Goal: Task Accomplishment & Management: Complete application form

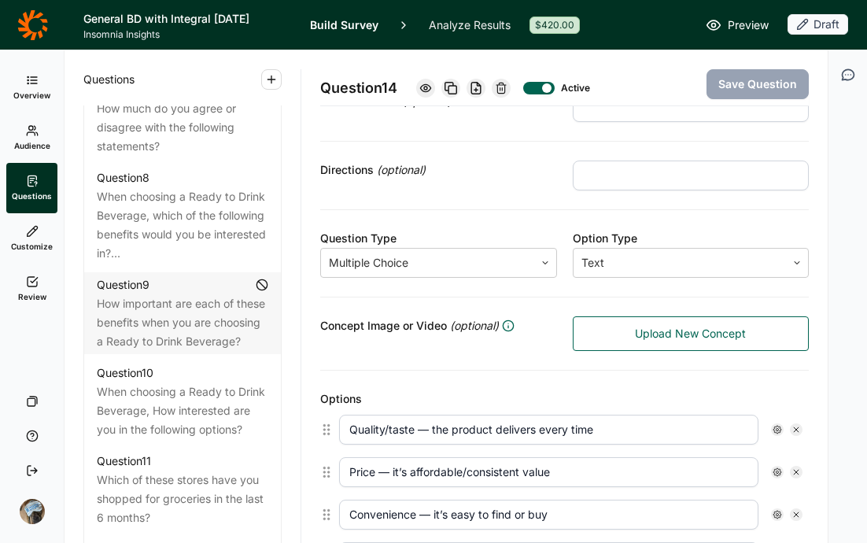
scroll to position [1309, 0]
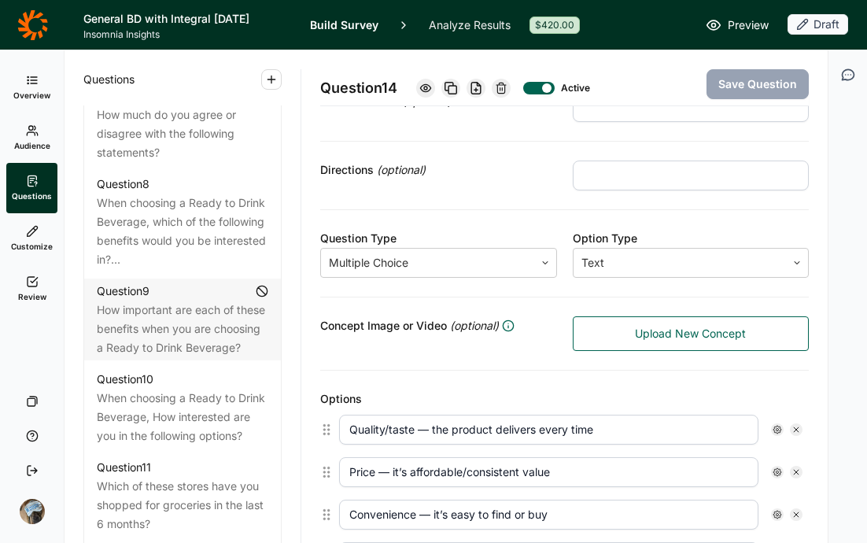
click at [32, 19] on icon at bounding box center [32, 24] width 31 height 31
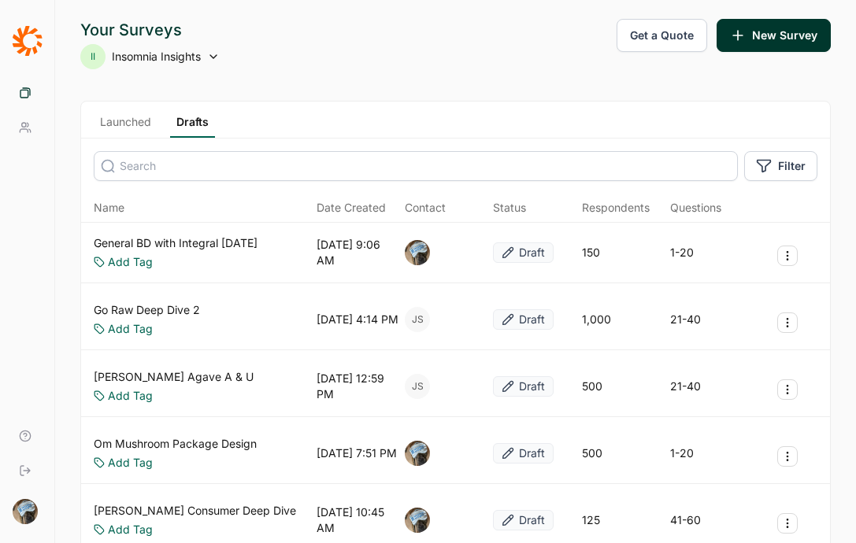
click at [199, 244] on link "General BD with Integral [DATE]" at bounding box center [176, 243] width 164 height 16
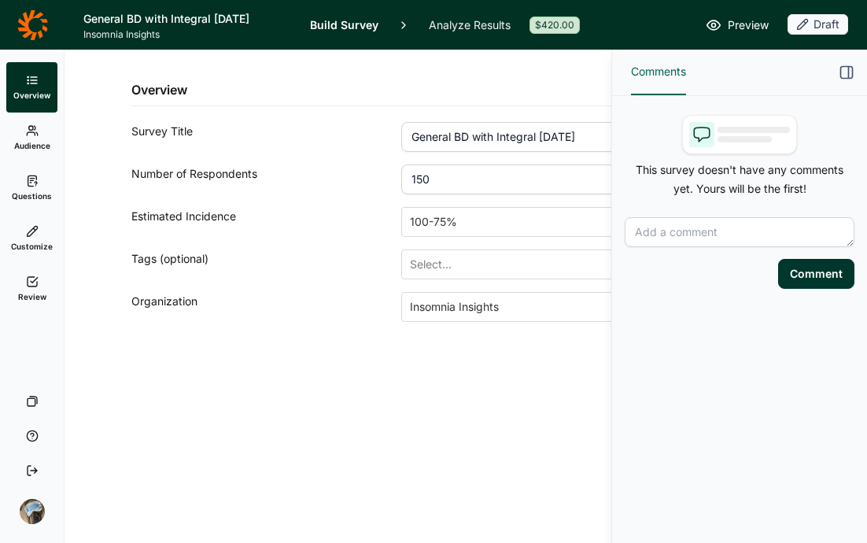
click at [34, 179] on icon at bounding box center [32, 181] width 13 height 13
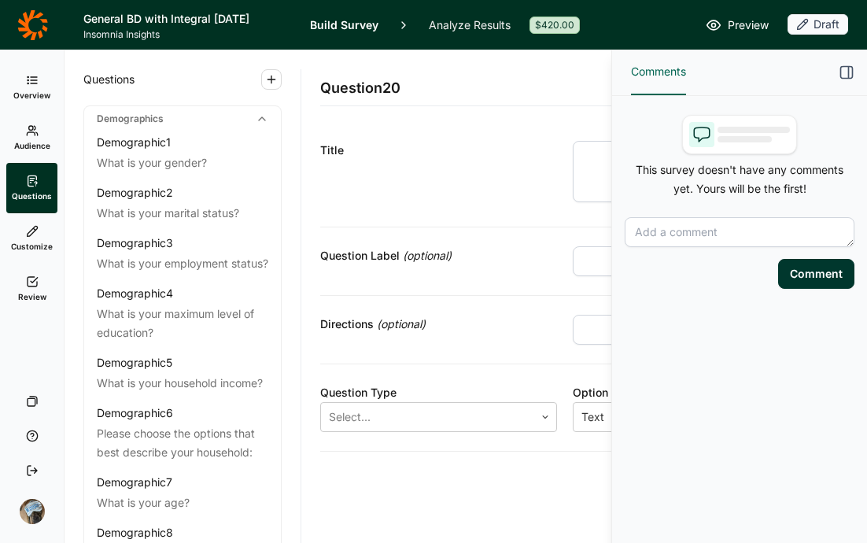
click at [850, 68] on icon "button" at bounding box center [847, 73] width 16 height 16
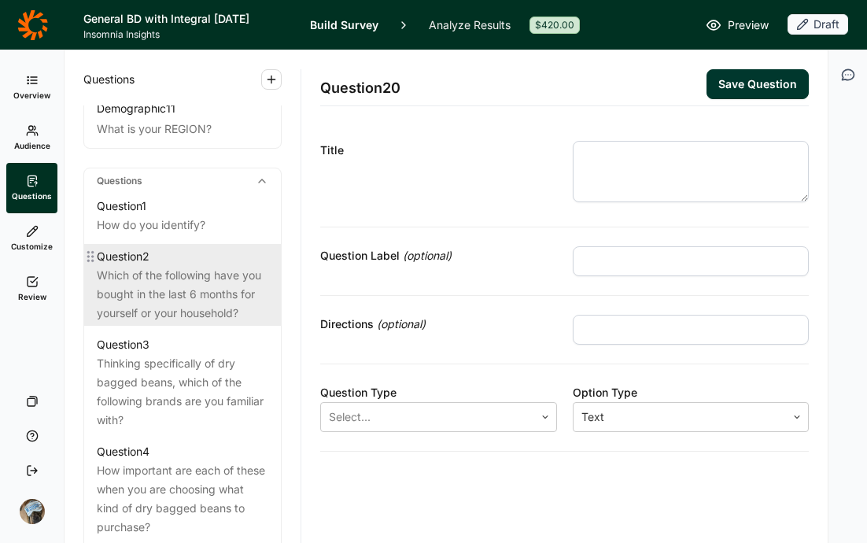
scroll to position [682, 0]
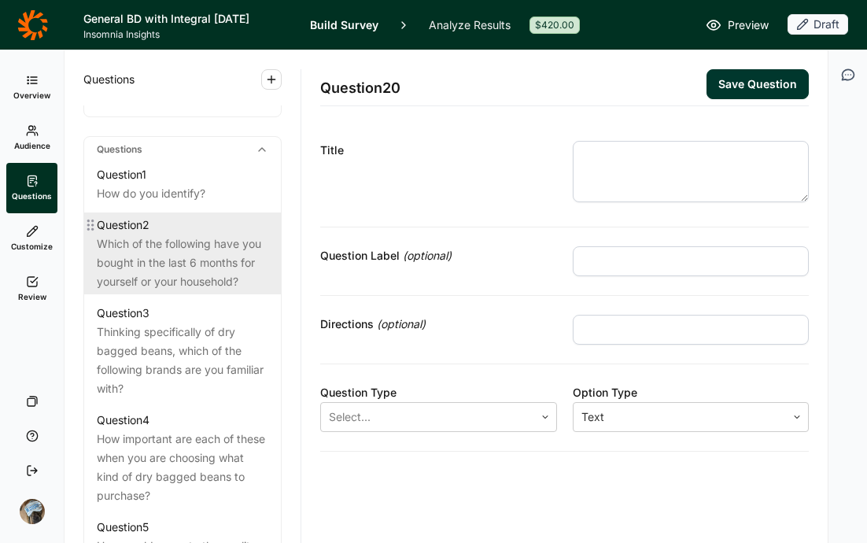
click at [178, 283] on div "Which of the following have you bought in the last 6 months for yourself or you…" at bounding box center [183, 263] width 172 height 57
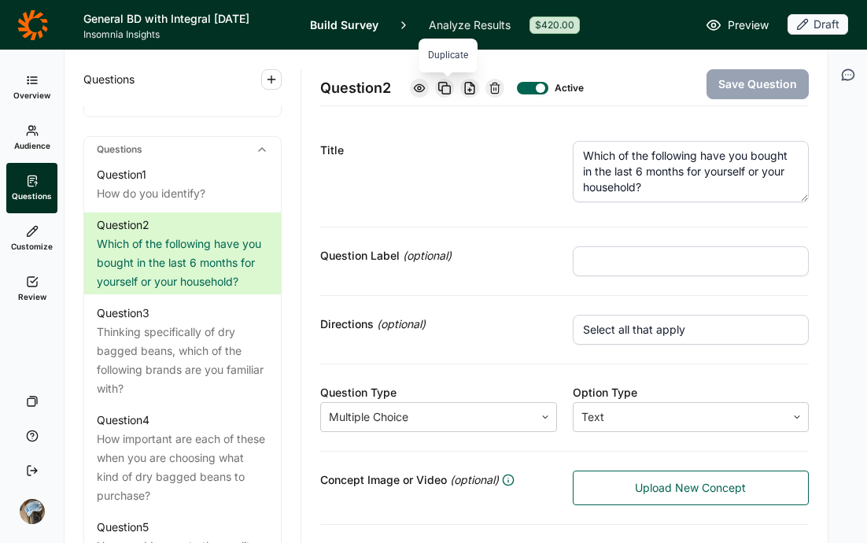
click at [445, 95] on div at bounding box center [444, 88] width 19 height 19
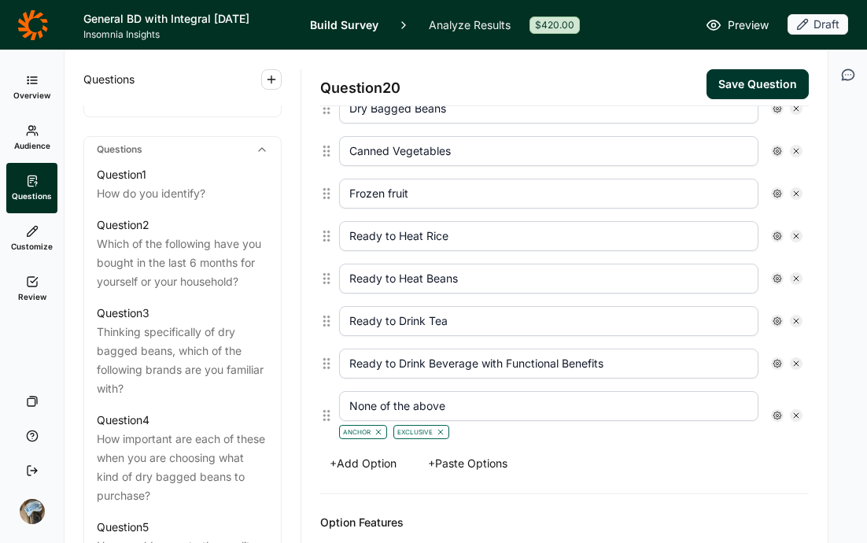
scroll to position [687, 0]
click at [792, 276] on icon at bounding box center [796, 279] width 9 height 9
type input "Ready to Drink Tea"
type input "Ready to Drink Beverage with Functional Benefits"
type input "None of the above"
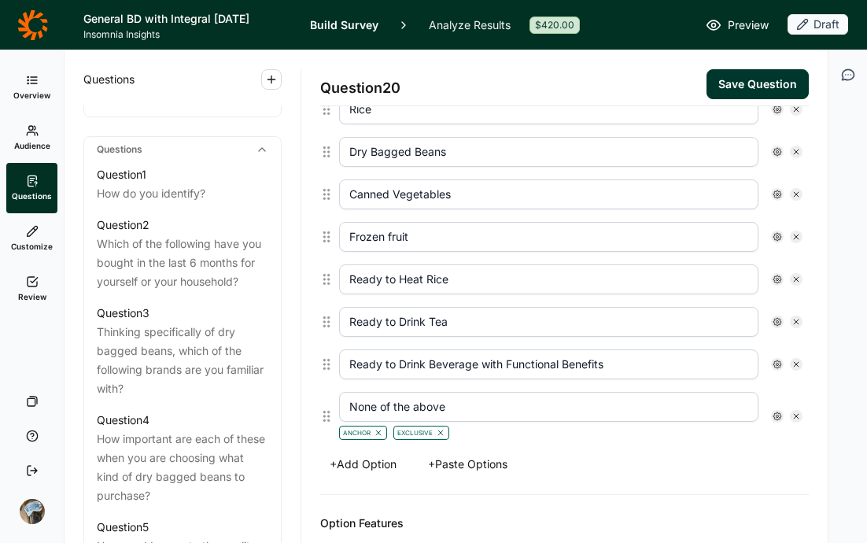
click at [792, 276] on icon at bounding box center [796, 279] width 9 height 9
type input "Ready to Drink Tea"
type input "Ready to Drink Beverage with Functional Benefits"
type input "None of the above"
click at [792, 276] on icon at bounding box center [796, 279] width 9 height 9
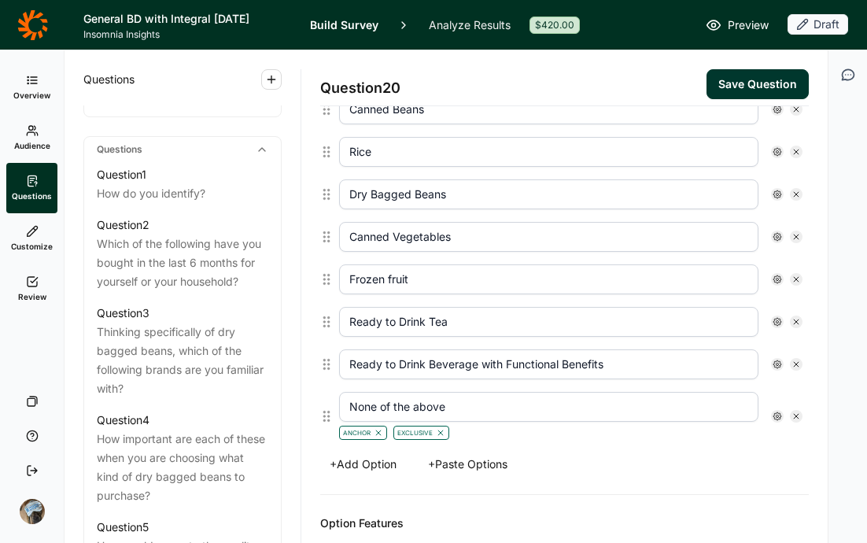
type input "Ready to Drink Tea"
type input "Ready to Drink Beverage with Functional Benefits"
type input "None of the above"
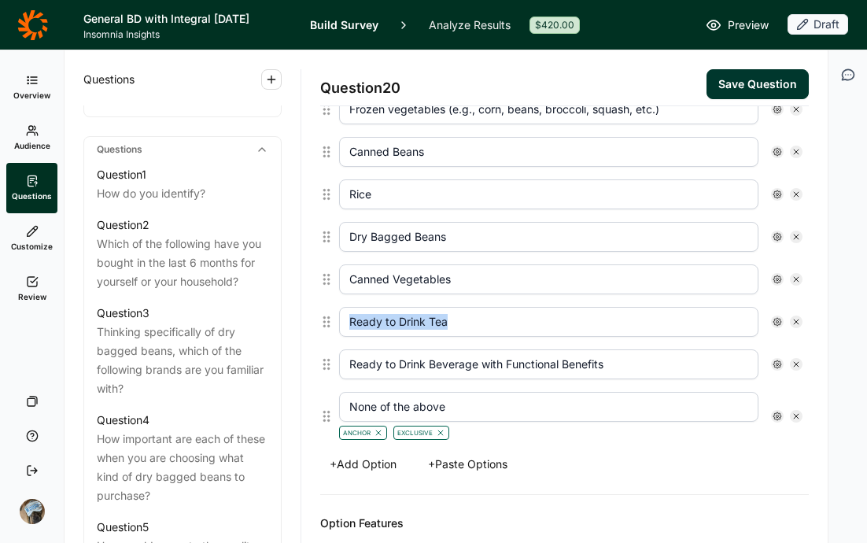
click at [792, 276] on icon at bounding box center [796, 279] width 9 height 9
type input "Ready to Drink Tea"
type input "Ready to Drink Beverage with Functional Benefits"
type input "None of the above"
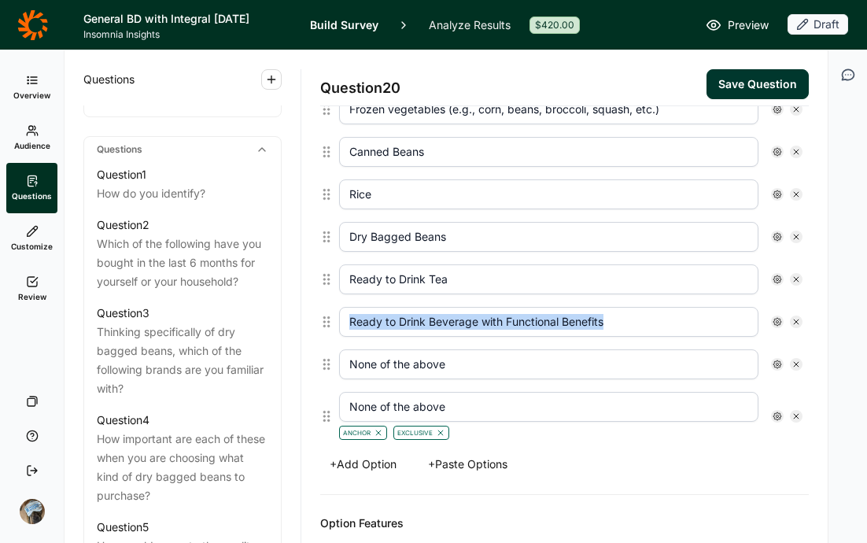
scroll to position [517, 0]
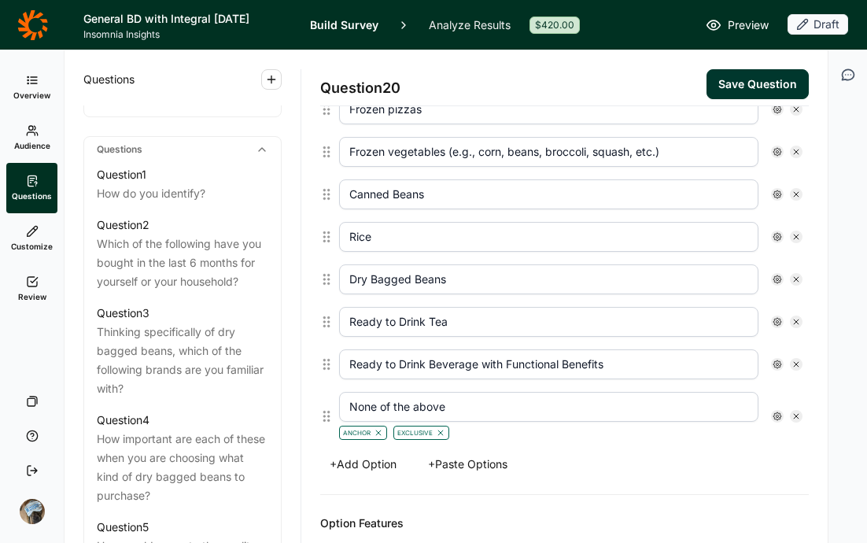
click at [792, 277] on icon at bounding box center [796, 279] width 9 height 9
type input "Ready to Drink Tea"
type input "Ready to Drink Beverage with Functional Benefits"
type input "None of the above"
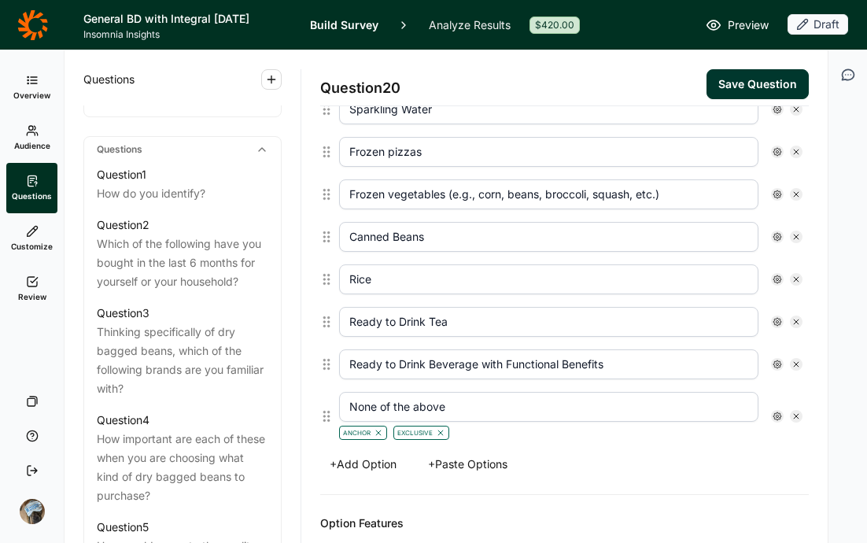
click at [792, 282] on icon at bounding box center [796, 279] width 9 height 9
type input "Ready to Drink Tea"
type input "Ready to Drink Beverage with Functional Benefits"
type input "None of the above"
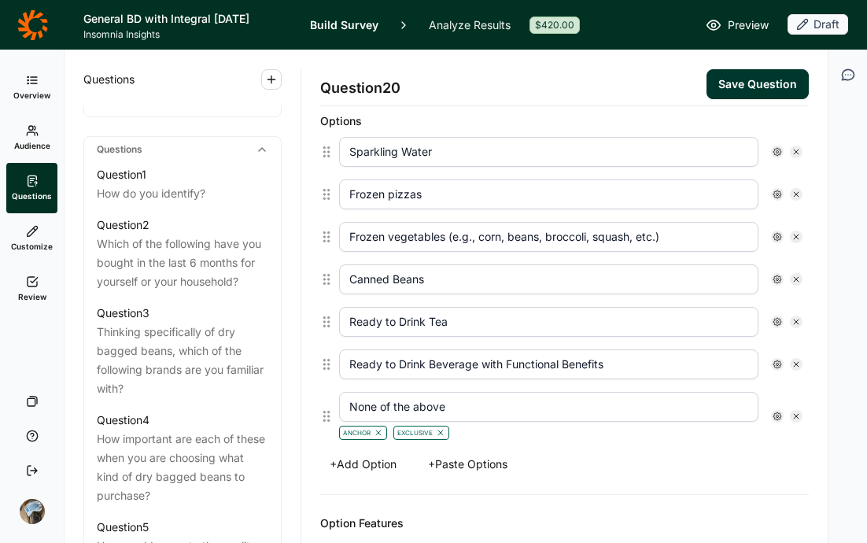
click at [792, 283] on icon at bounding box center [796, 279] width 9 height 9
type input "Ready to Drink Tea"
type input "Ready to Drink Beverage with Functional Benefits"
type input "None of the above"
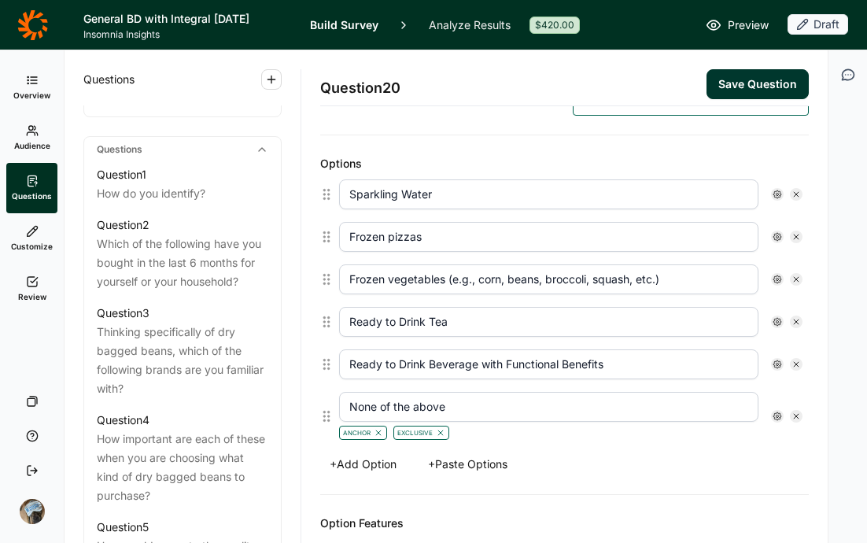
click at [794, 281] on use at bounding box center [796, 279] width 5 height 5
type input "Ready to Drink Tea"
type input "Ready to Drink Beverage with Functional Benefits"
type input "None of the above"
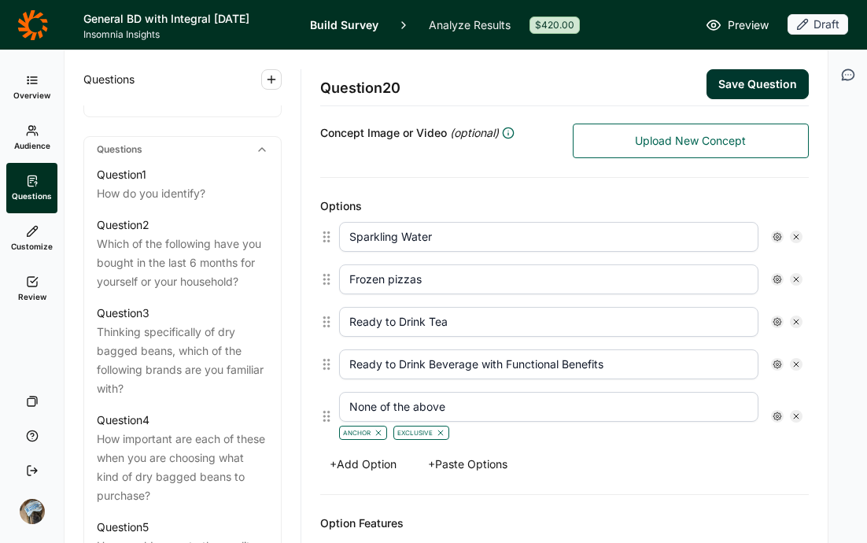
click at [790, 273] on div at bounding box center [796, 279] width 13 height 13
type input "Ready to Drink Tea"
type input "Ready to Drink Beverage with Functional Benefits"
type input "None of the above"
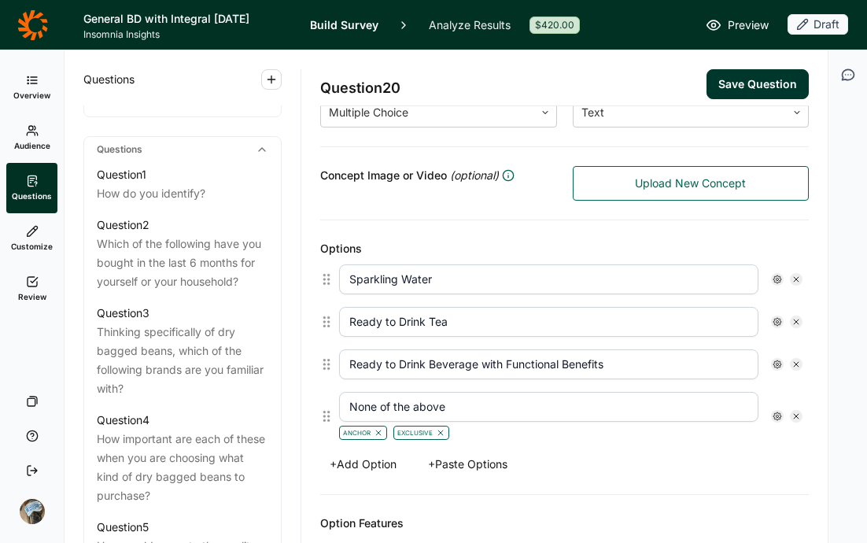
click at [367, 462] on button "+ Add Option" at bounding box center [363, 464] width 86 height 22
click at [404, 456] on input "text" at bounding box center [549, 468] width 420 height 30
type input "E"
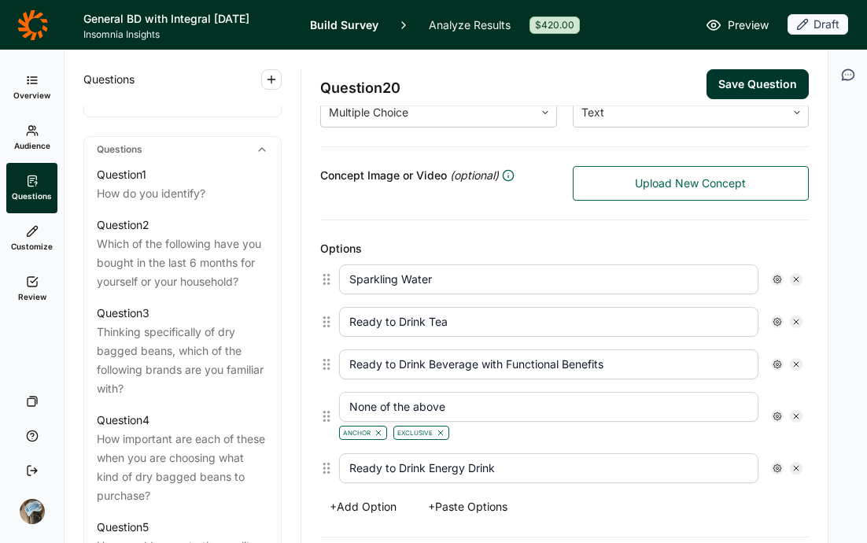
type input "Ready to Drink Energy Drink"
click at [393, 508] on button "+ Add Option" at bounding box center [363, 507] width 86 height 22
click at [396, 509] on input "text" at bounding box center [549, 511] width 420 height 30
type input "Powdered Energy Drink"
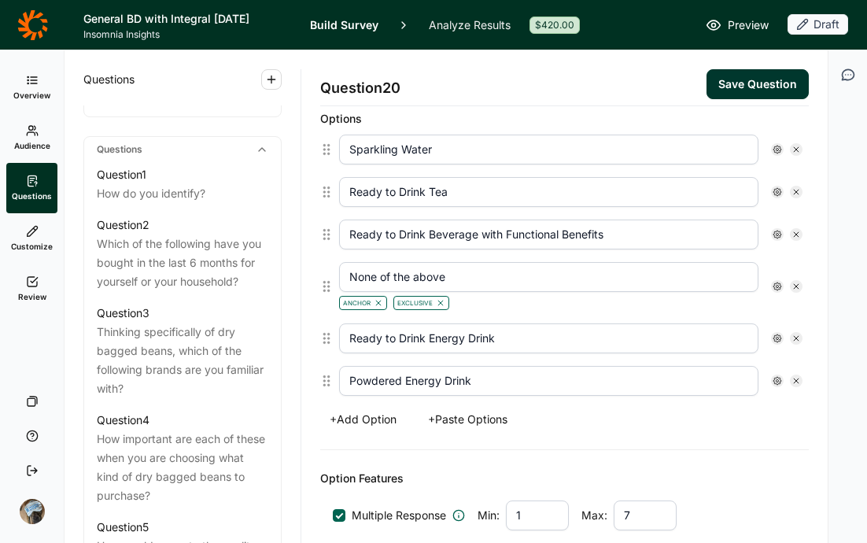
scroll to position [442, 0]
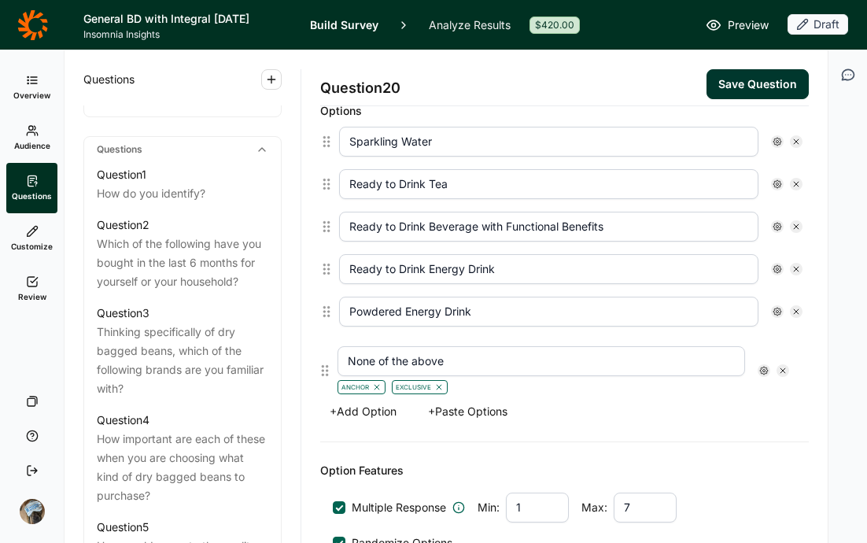
drag, startPoint x: 322, startPoint y: 277, endPoint x: 322, endPoint y: 374, distance: 96.8
click at [322, 374] on div "Sparkling Water Ready to Drink Tea Ready to Drink Beverage with Functional Bene…" at bounding box center [564, 257] width 489 height 274
type input "Ready to Drink Energy Drink"
type input "Powdered Energy Drink"
type input "None of the above"
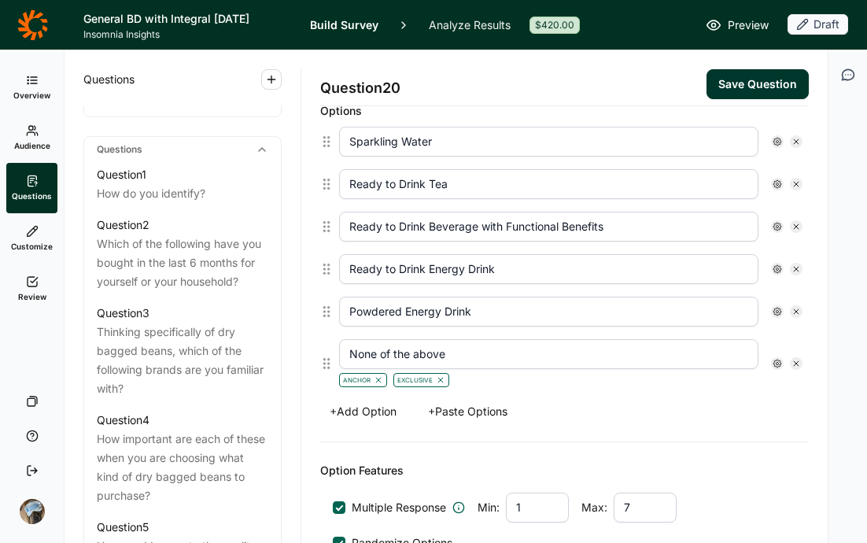
click at [359, 407] on button "+ Add Option" at bounding box center [363, 412] width 86 height 22
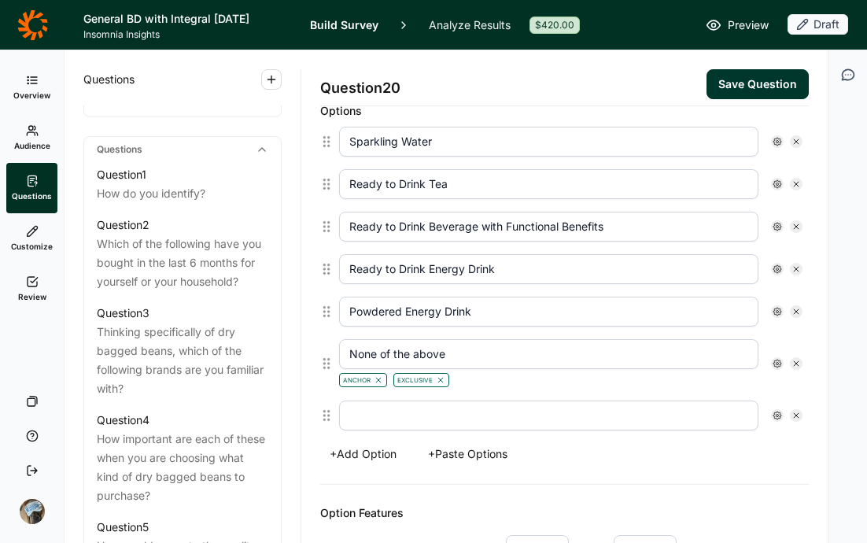
click at [372, 449] on button "+ Add Option" at bounding box center [363, 454] width 86 height 22
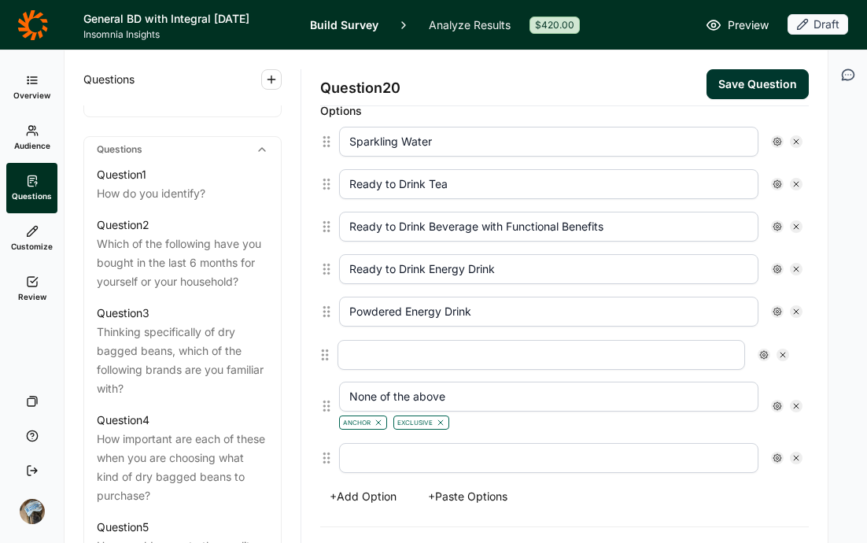
drag, startPoint x: 323, startPoint y: 416, endPoint x: 322, endPoint y: 350, distance: 65.3
click at [322, 350] on div "Sparkling Water Ready to Drink Tea Ready to Drink Beverage with Functional Bene…" at bounding box center [564, 299] width 489 height 359
type input "None of the above"
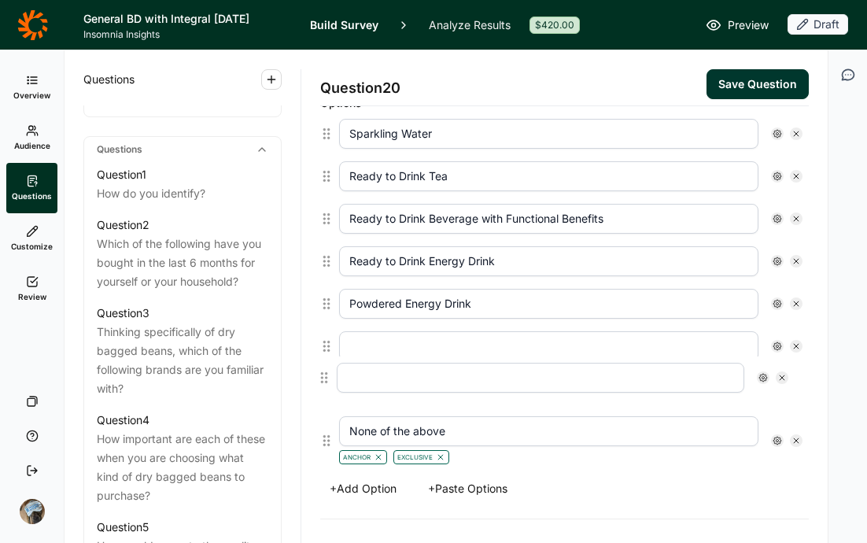
drag, startPoint x: 331, startPoint y: 459, endPoint x: 325, endPoint y: 375, distance: 83.6
click at [325, 375] on div "Sparkling Water Ready to Drink Tea Ready to Drink Beverage with Functional Bene…" at bounding box center [564, 292] width 489 height 359
type input "None of the above"
click at [640, 224] on input "Ready to Drink Beverage with Functional Benefits" at bounding box center [549, 219] width 420 height 30
click at [508, 346] on input "text" at bounding box center [549, 346] width 420 height 30
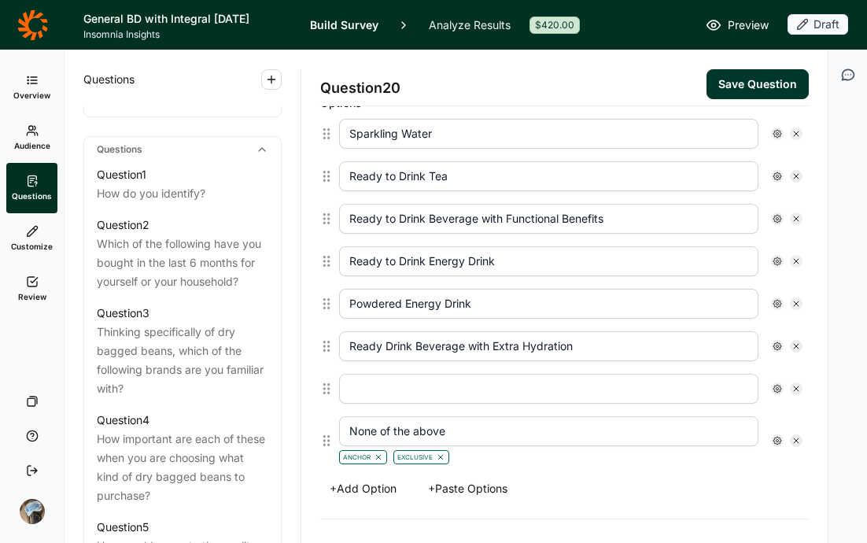
click at [431, 384] on input "text" at bounding box center [549, 389] width 420 height 30
click at [664, 358] on input "Ready Drink Beverage with Extra Hydration" at bounding box center [549, 346] width 420 height 30
type input "Ready Drink Beverage with Extra Hydration (e.g., electrolites)"
click at [634, 375] on input "text" at bounding box center [549, 389] width 420 height 30
click at [637, 405] on div at bounding box center [571, 389] width 476 height 43
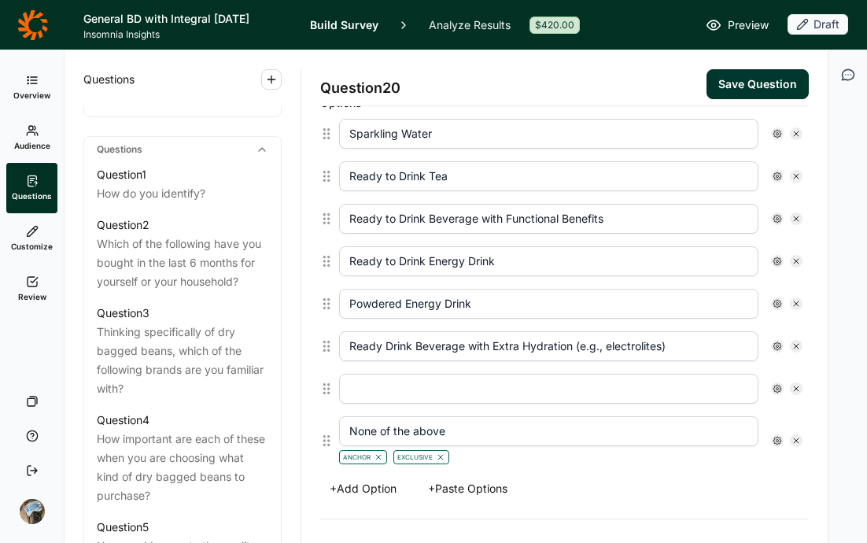
click at [447, 396] on input "text" at bounding box center [549, 389] width 420 height 30
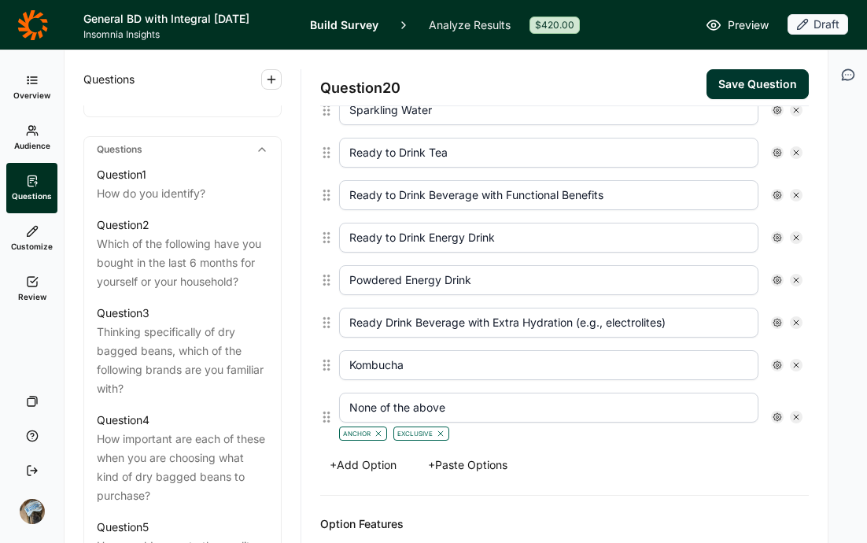
scroll to position [478, 0]
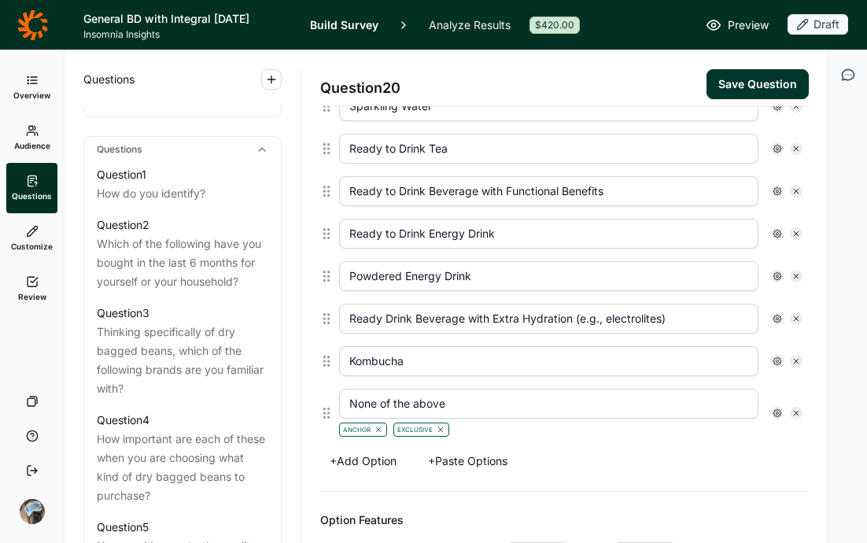
type input "Kombucha"
click at [366, 457] on button "+ Add Option" at bounding box center [363, 461] width 86 height 22
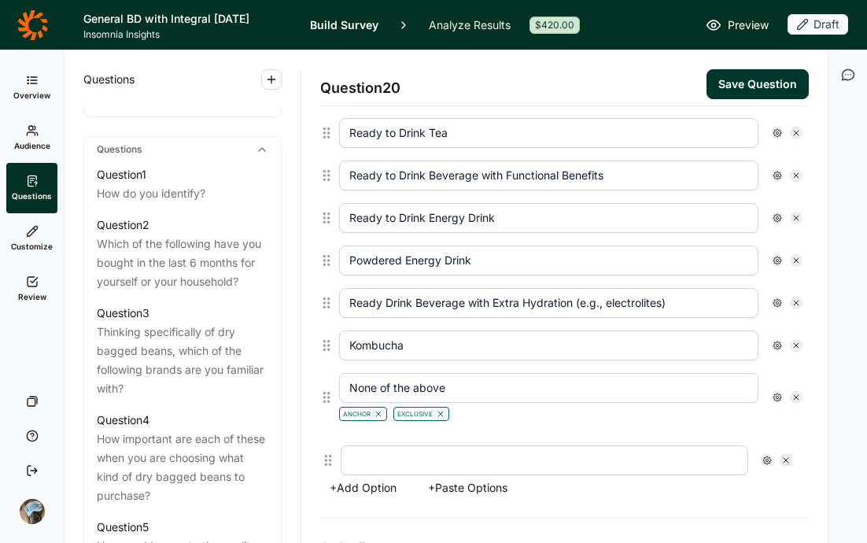
scroll to position [501, 0]
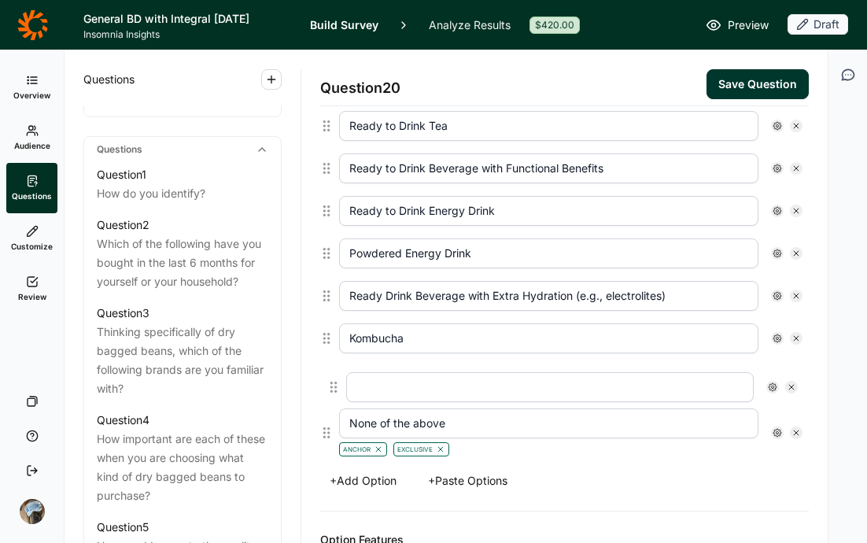
drag, startPoint x: 326, startPoint y: 470, endPoint x: 333, endPoint y: 387, distance: 82.9
click at [333, 387] on div "Sparkling Water Ready to Drink Tea Ready to Drink Beverage with Functional Bene…" at bounding box center [564, 262] width 489 height 401
type input "None of the above"
click at [382, 372] on input "text" at bounding box center [549, 381] width 420 height 30
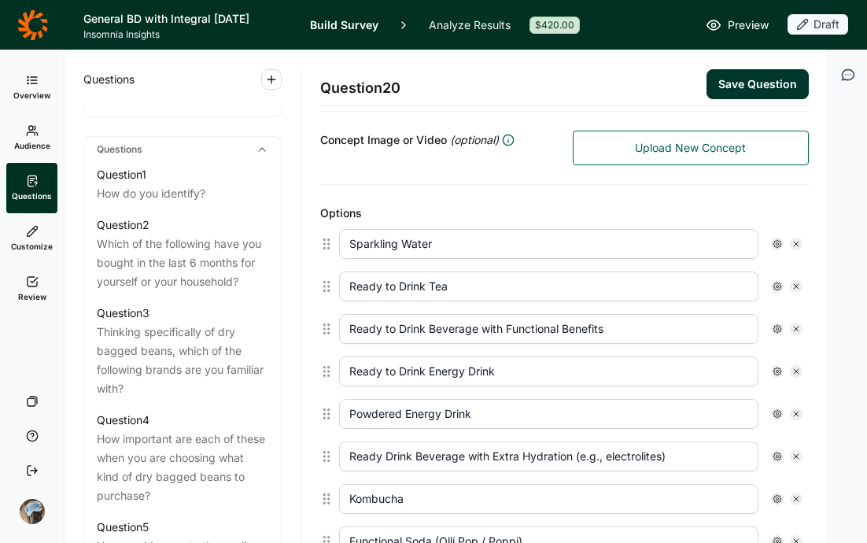
scroll to position [330, 0]
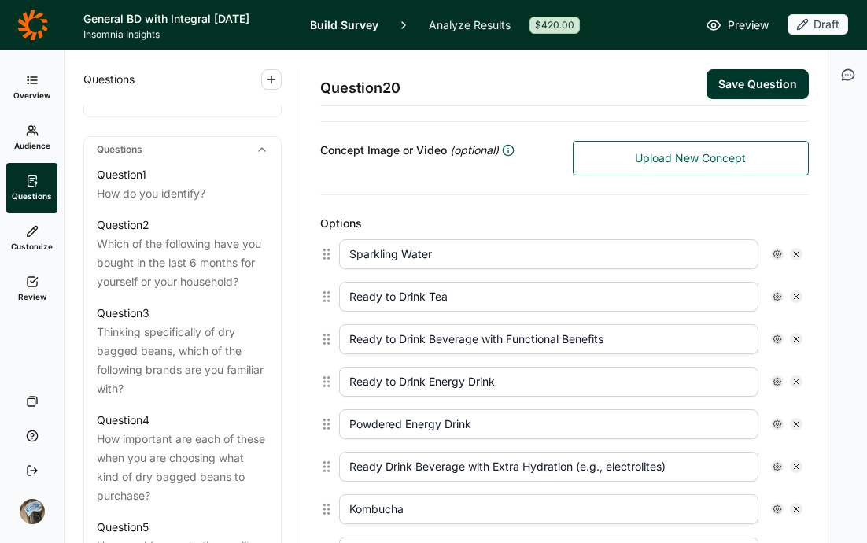
type input "Functional Soda (Olli Pop / Poppi)"
click at [707, 89] on button "Save Question" at bounding box center [758, 84] width 102 height 30
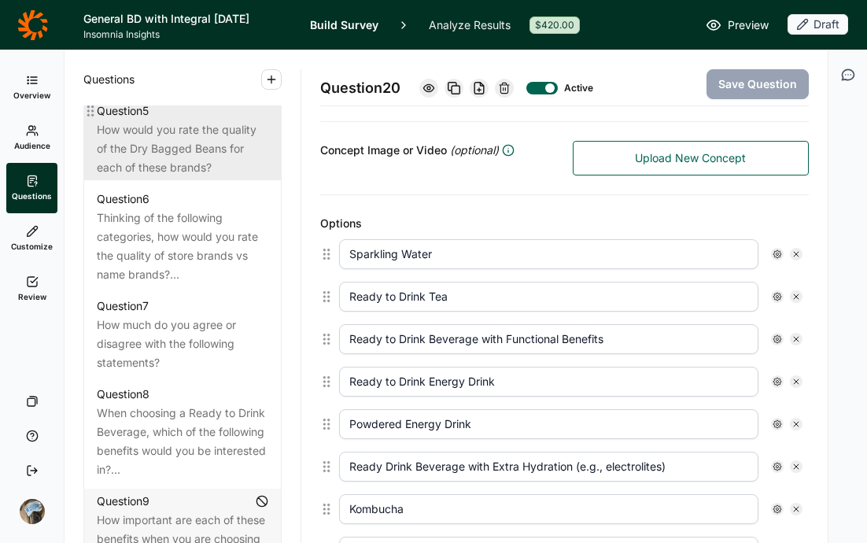
scroll to position [1343, 0]
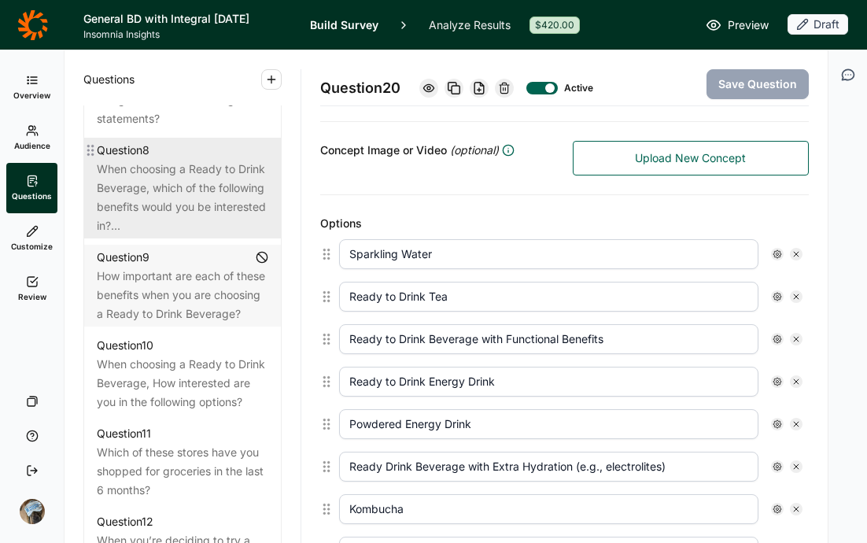
click at [169, 235] on div "When choosing a Ready to Drink Beverage, which of the following benefits would …" at bounding box center [183, 198] width 172 height 76
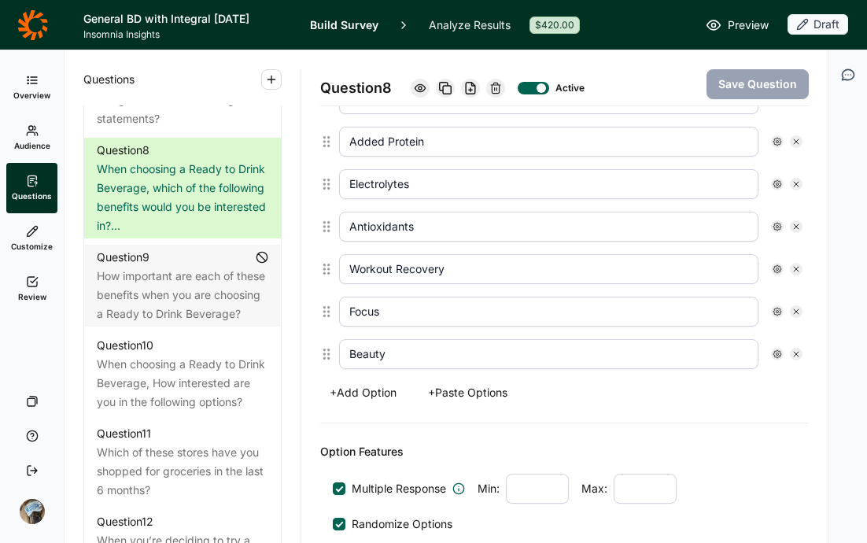
scroll to position [615, 0]
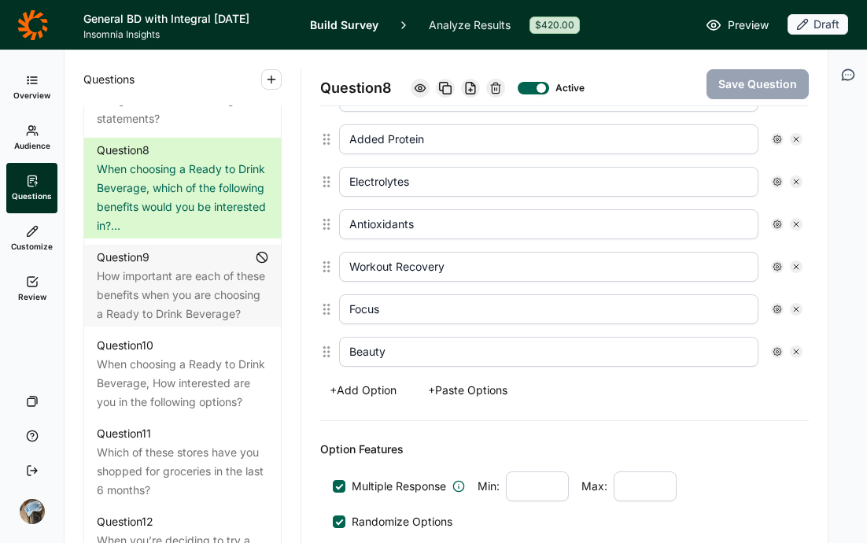
click at [368, 392] on button "+ Add Option" at bounding box center [363, 390] width 86 height 22
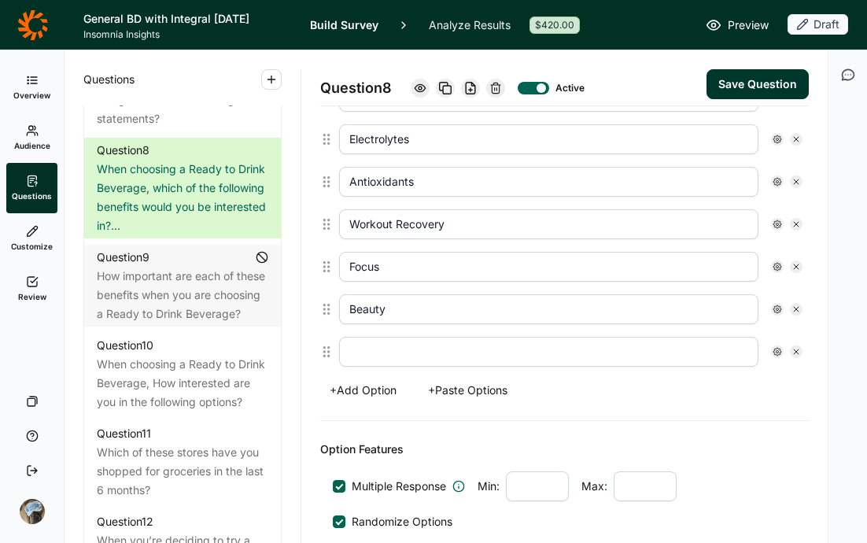
click at [398, 353] on input "text" at bounding box center [549, 352] width 420 height 30
type input "Energy"
click at [368, 390] on button "+ Add Option" at bounding box center [363, 390] width 86 height 22
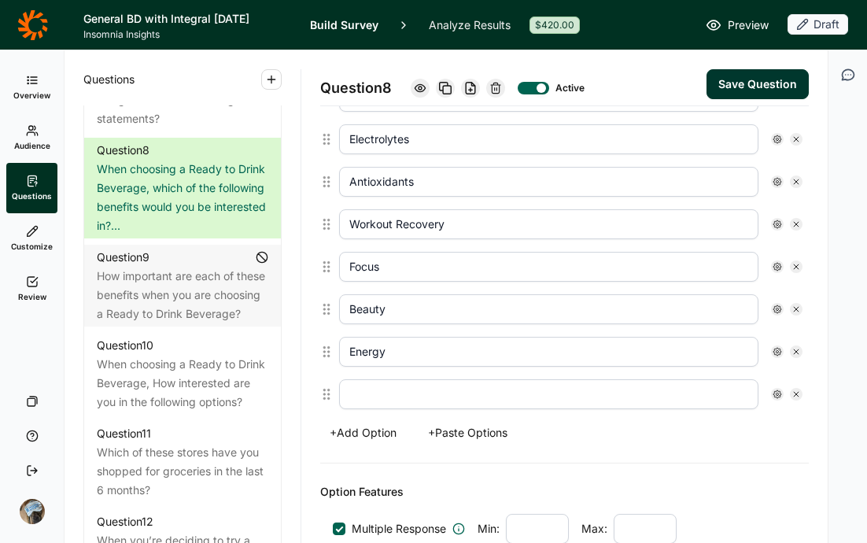
scroll to position [700, 0]
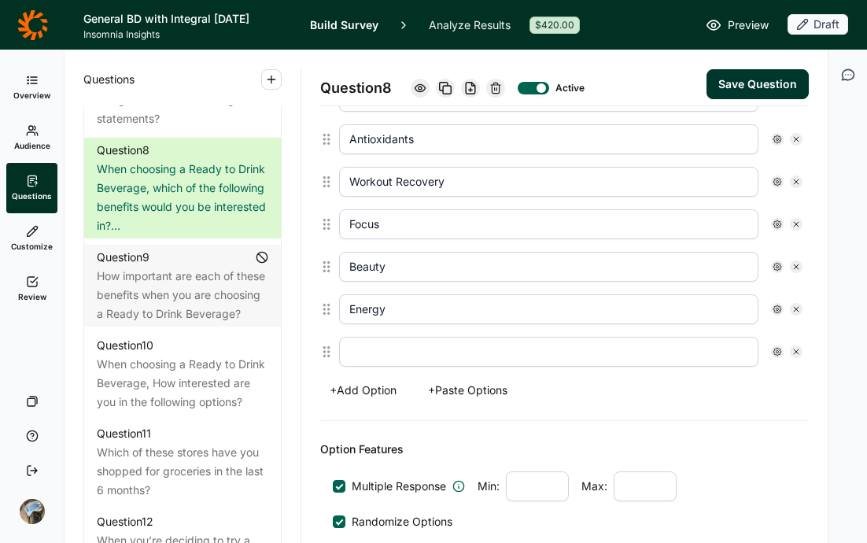
click at [393, 342] on input "text" at bounding box center [549, 352] width 420 height 30
type input "None of the Above"
click at [774, 352] on use at bounding box center [778, 352] width 8 height 8
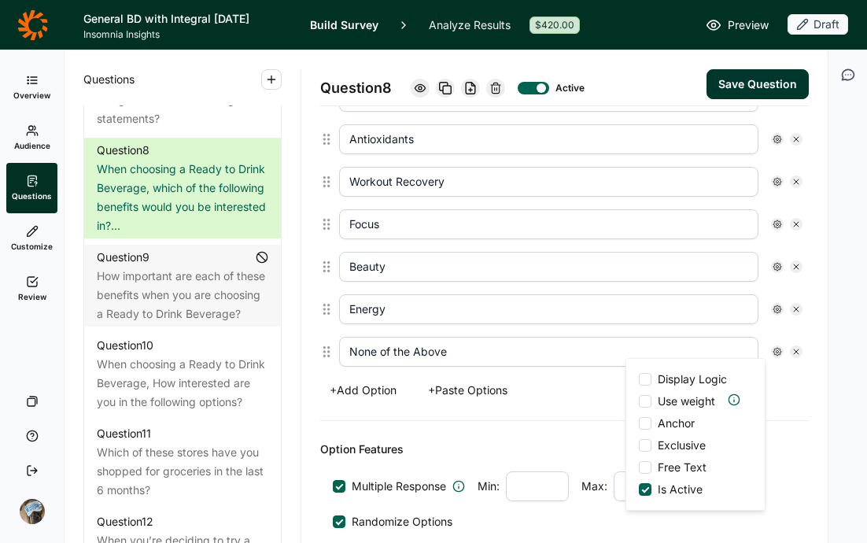
click at [688, 449] on span "Exclusive" at bounding box center [679, 446] width 54 height 16
click at [639, 445] on input "Exclusive" at bounding box center [639, 445] width 0 height 0
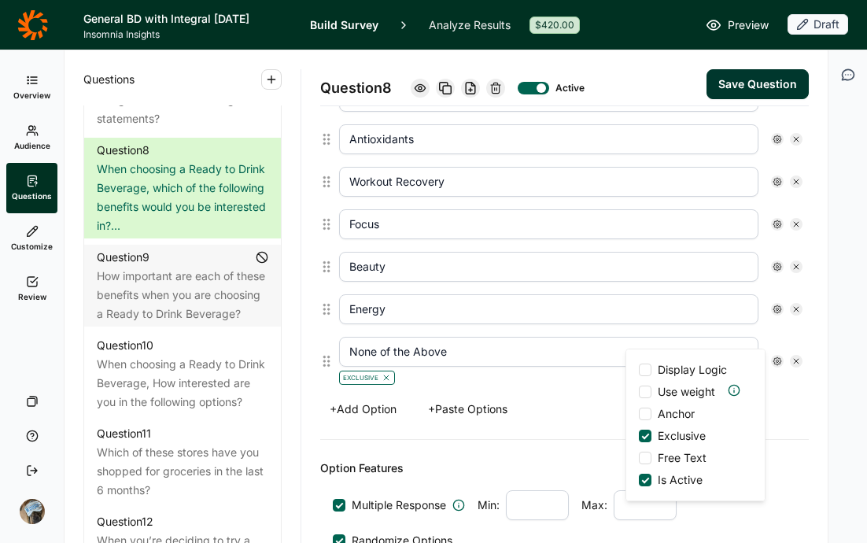
scroll to position [719, 0]
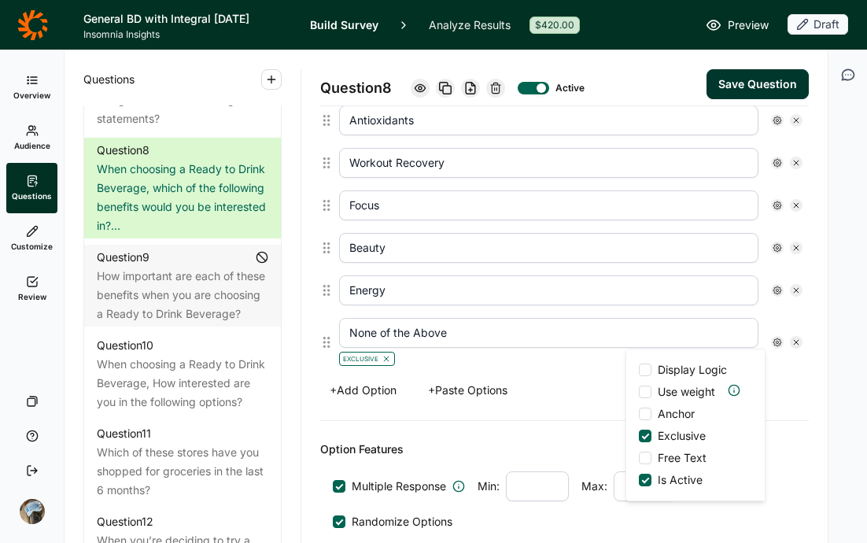
click at [688, 412] on span "Anchor" at bounding box center [673, 414] width 43 height 16
click at [639, 414] on input "Anchor" at bounding box center [639, 414] width 0 height 0
click at [561, 421] on div "Option Features Multiple Response Min: Max: Randomize Options Display X of Y Ca…" at bounding box center [564, 513] width 489 height 185
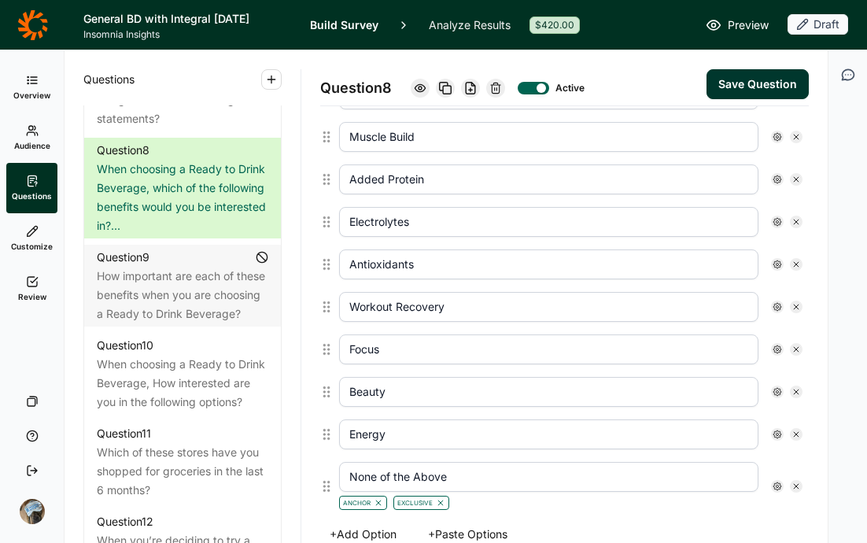
scroll to position [527, 0]
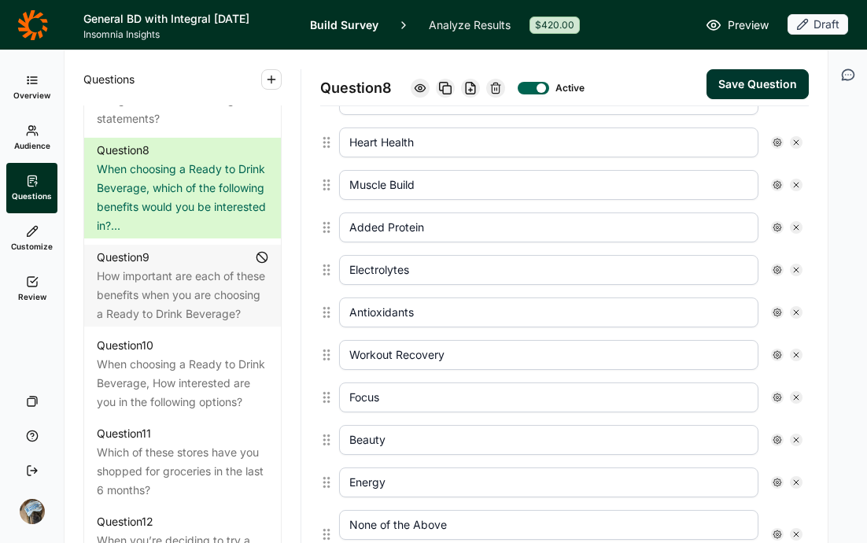
click at [751, 80] on button "Save Question" at bounding box center [758, 84] width 102 height 30
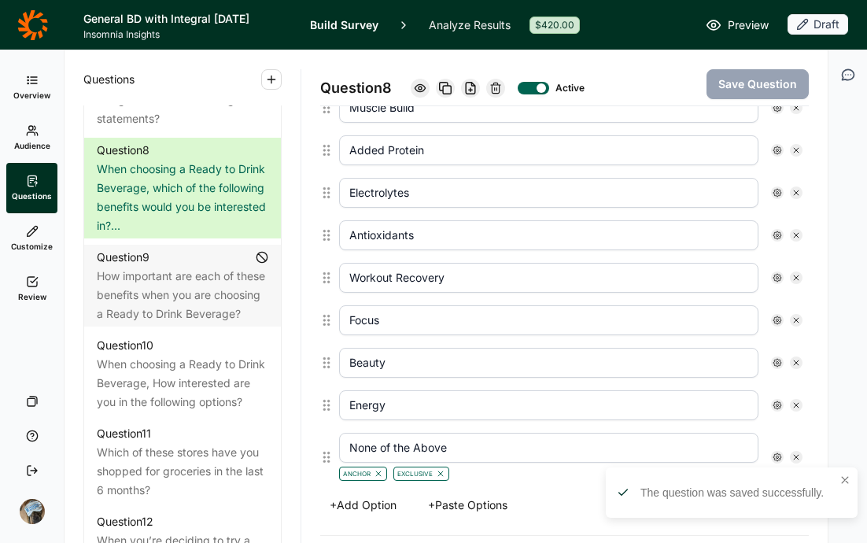
scroll to position [604, 0]
click at [366, 508] on button "+ Add Option" at bounding box center [363, 505] width 86 height 22
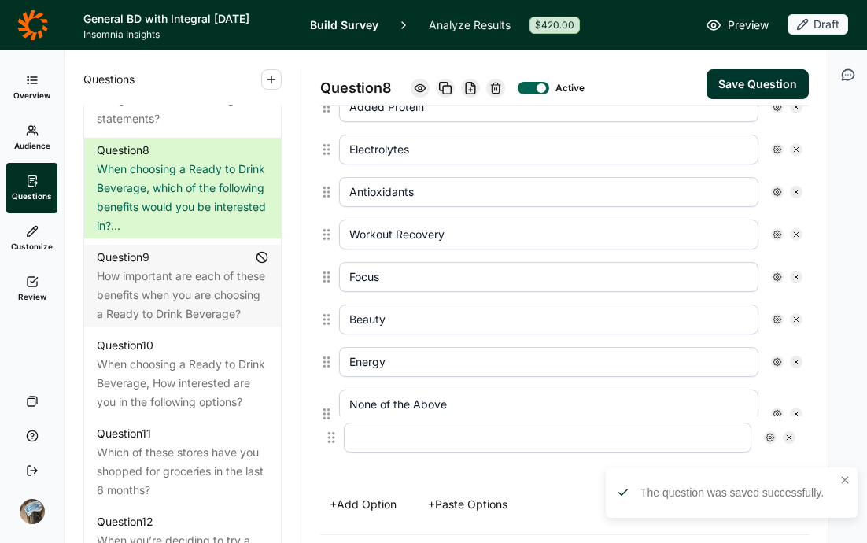
scroll to position [649, 0]
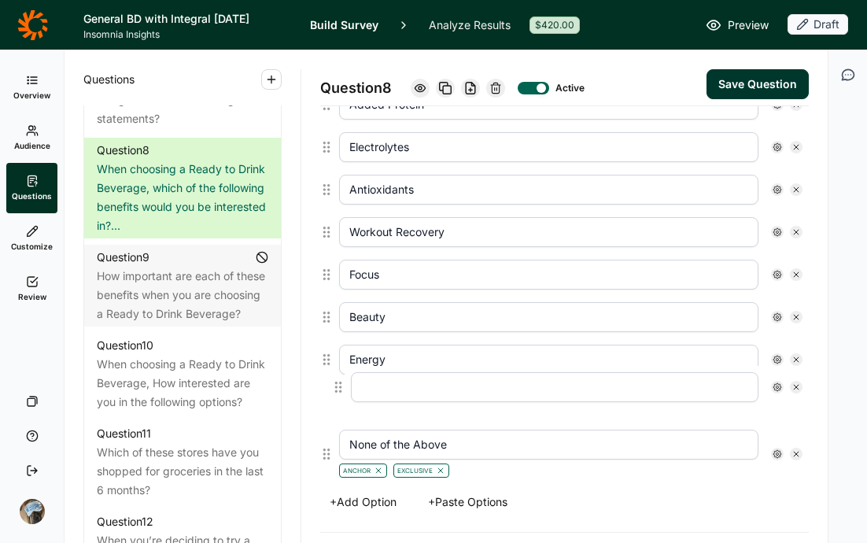
drag, startPoint x: 331, startPoint y: 466, endPoint x: 342, endPoint y: 379, distance: 88.1
click at [342, 379] on div "Hydration Immunity Heart Health Muscle Build Added Protein Electrolytes Antioxi…" at bounding box center [564, 198] width 489 height 571
type input "None of the Above"
click at [369, 404] on input "text" at bounding box center [549, 402] width 420 height 30
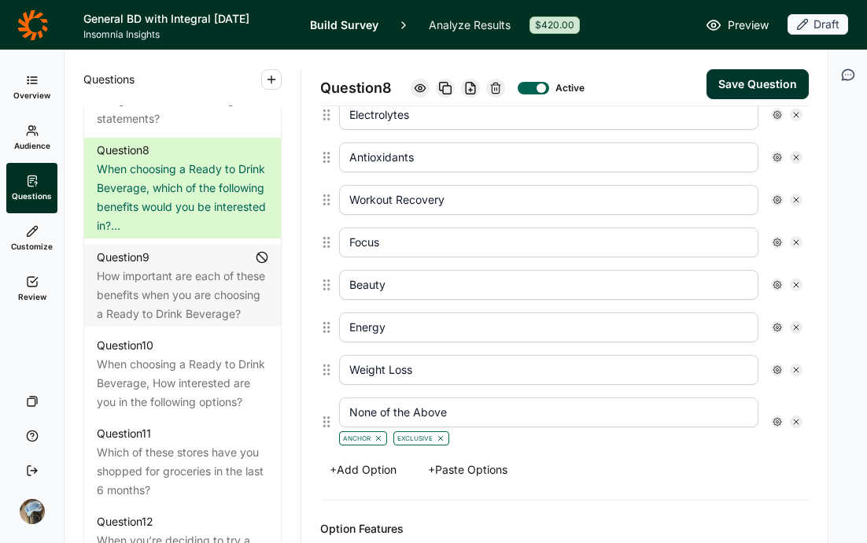
type input "Weight Loss"
click at [372, 463] on button "+ Add Option" at bounding box center [363, 470] width 86 height 22
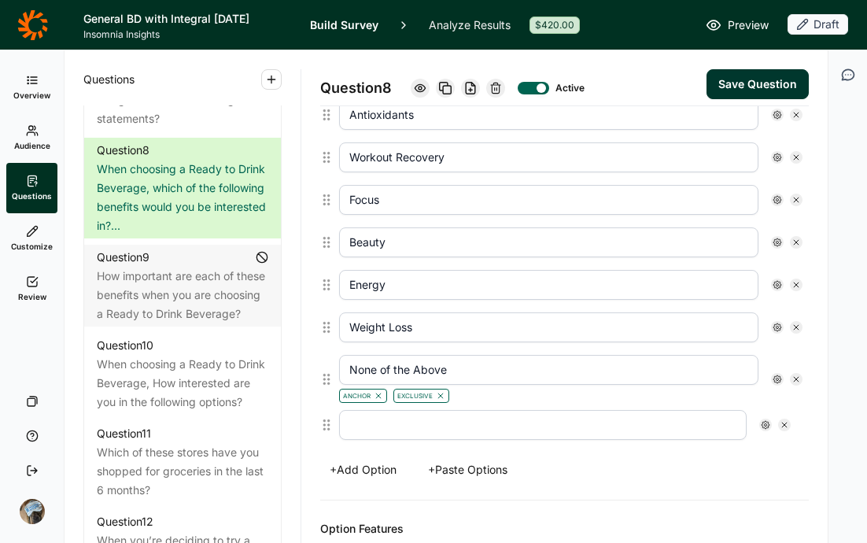
scroll to position [728, 0]
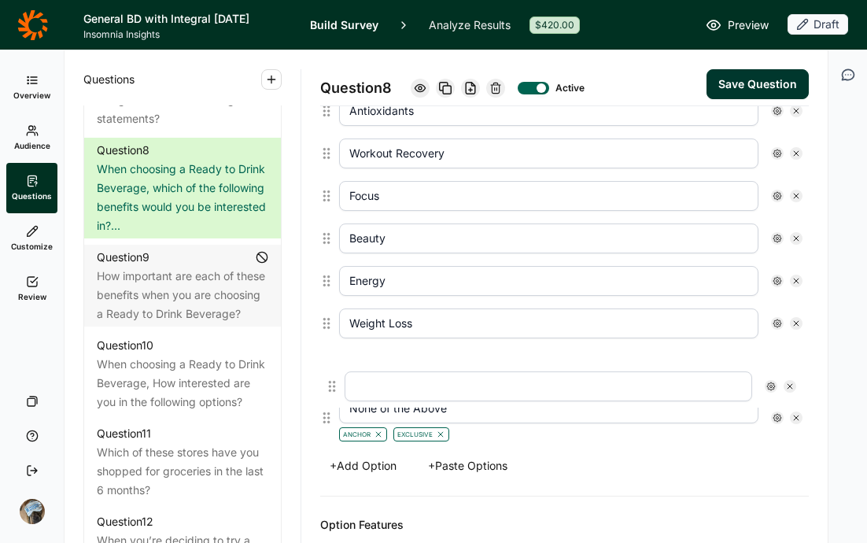
drag, startPoint x: 327, startPoint y: 431, endPoint x: 333, endPoint y: 375, distance: 56.2
click at [333, 375] on div "Hydration Immunity Heart Health Muscle Build Added Protein Electrolytes Antioxi…" at bounding box center [564, 142] width 489 height 614
type input "None of the Above"
click at [372, 371] on input "text" at bounding box center [549, 366] width 420 height 30
type input "Sleep"
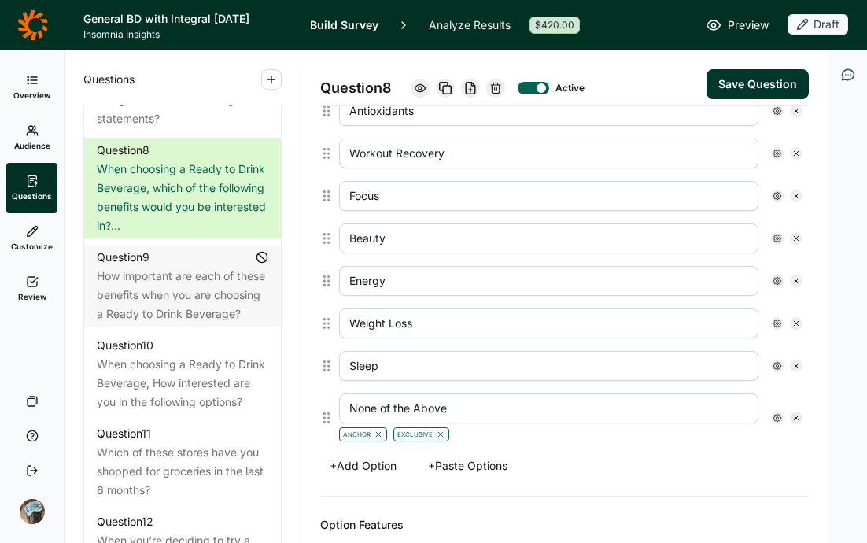
click at [358, 463] on button "+ Add Option" at bounding box center [363, 466] width 86 height 22
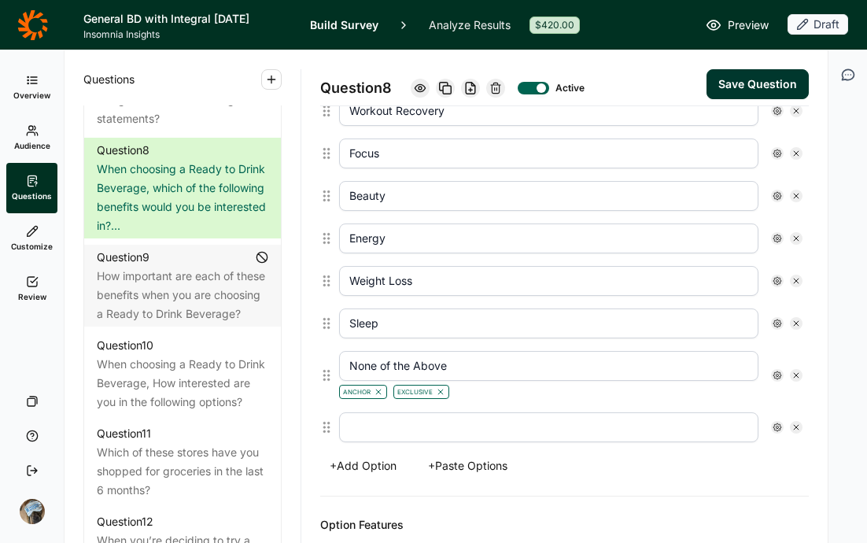
scroll to position [772, 0]
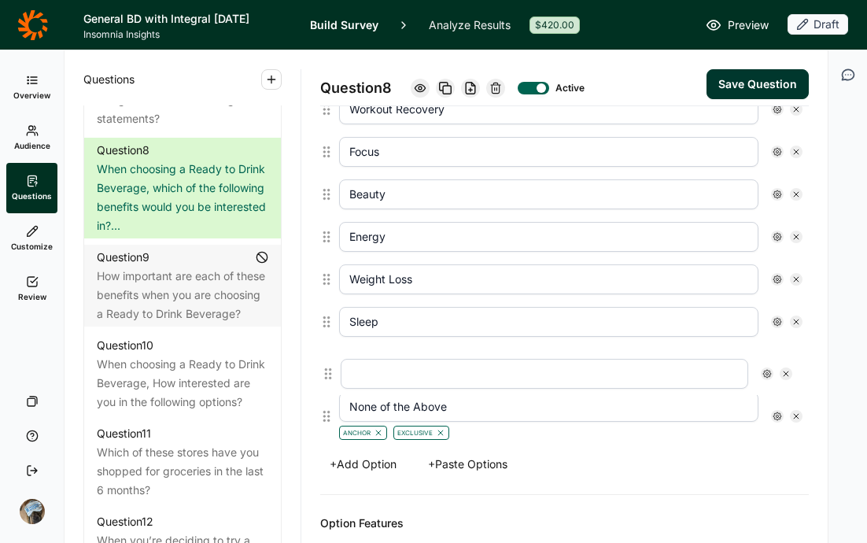
drag, startPoint x: 326, startPoint y: 425, endPoint x: 327, endPoint y: 368, distance: 57.5
click at [327, 368] on div "Hydration Immunity Heart Health Muscle Build Added Protein Electrolytes Antioxi…" at bounding box center [564, 119] width 489 height 656
type input "None of the Above"
click at [378, 366] on input "text" at bounding box center [549, 364] width 420 height 30
type input "Calming"
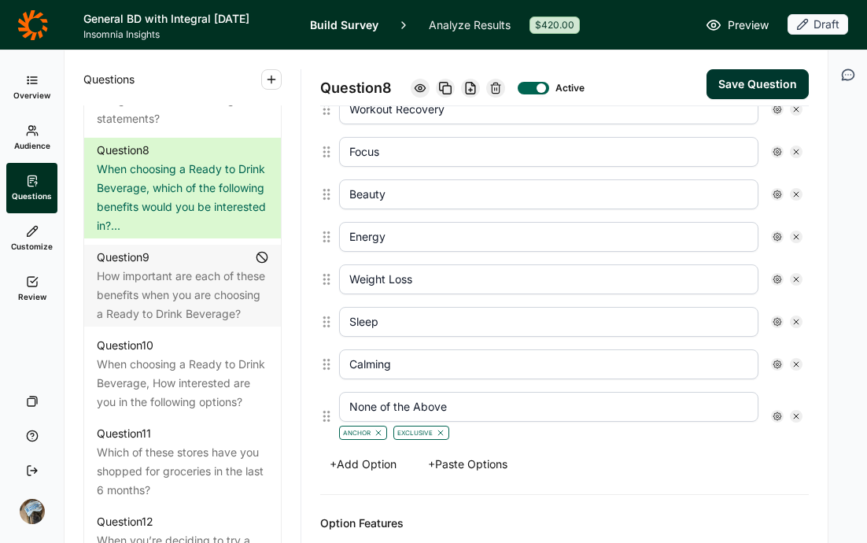
click at [723, 88] on button "Save Question" at bounding box center [758, 84] width 102 height 30
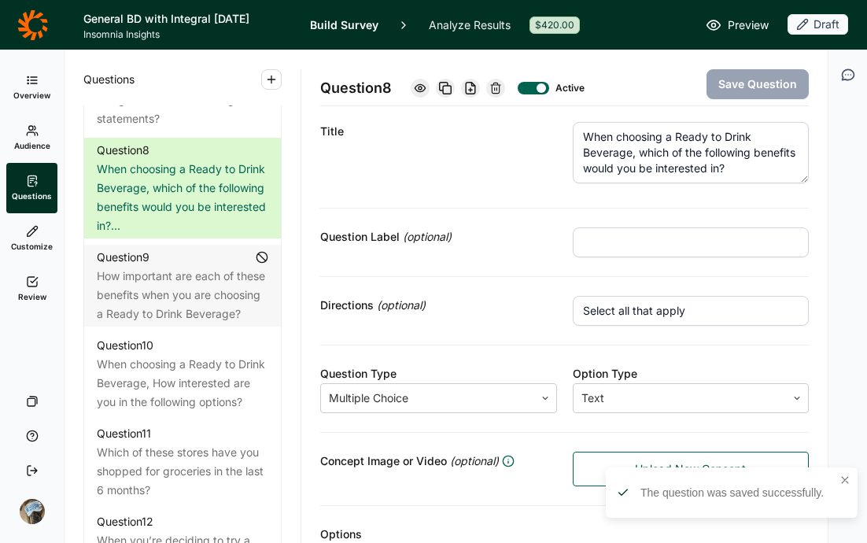
scroll to position [0, 0]
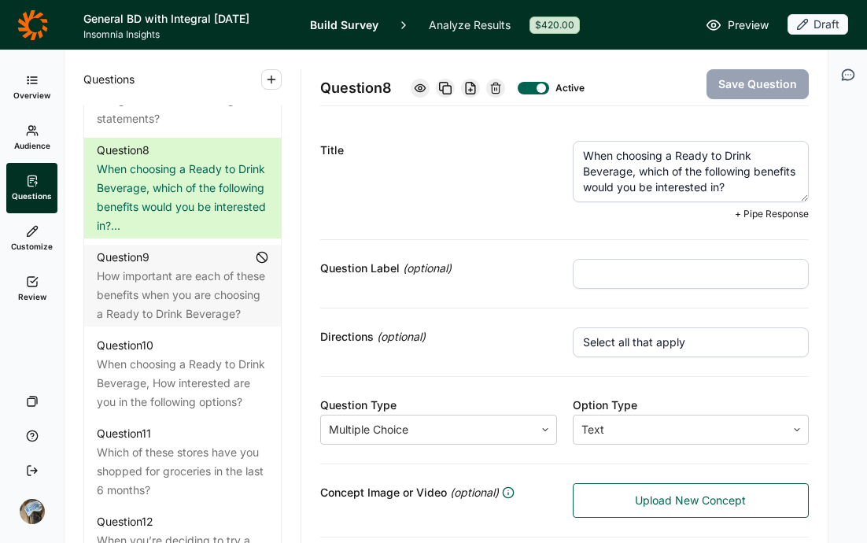
click at [626, 174] on textarea "When choosing a Ready to Drink Beverage, which of the following benefits would …" at bounding box center [691, 171] width 237 height 61
type textarea "When choosing a Ready to Drink Beverage / Beverage Mix, which of the following …"
click at [734, 83] on button "Save Question" at bounding box center [758, 84] width 102 height 30
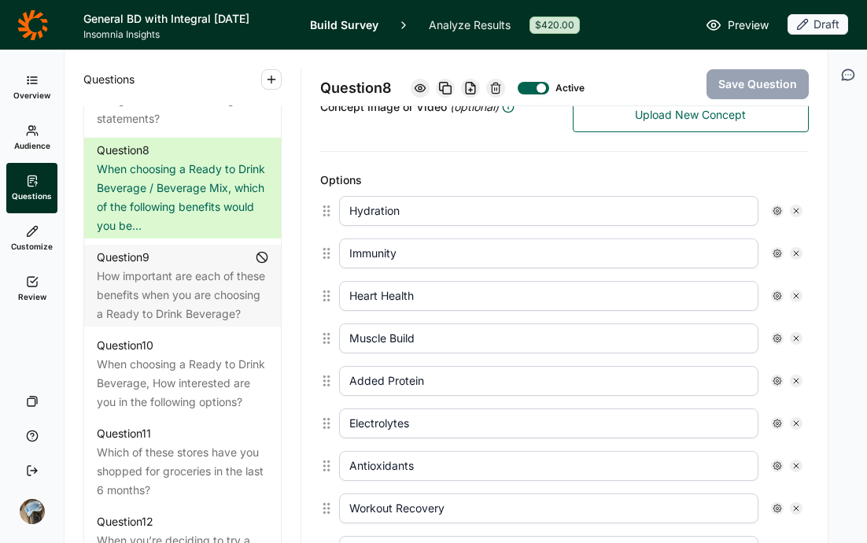
scroll to position [374, 0]
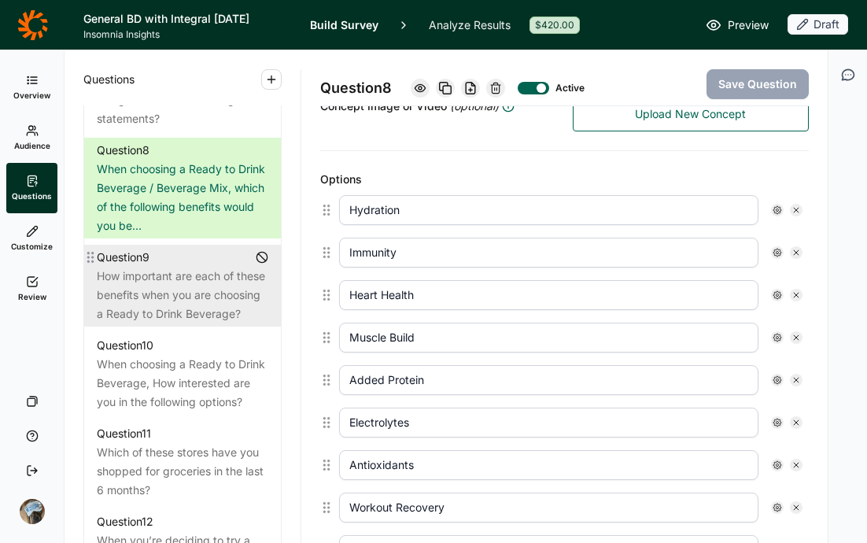
click at [193, 323] on div "How important are each of these benefits when you are choosing a Ready to Drink…" at bounding box center [183, 295] width 172 height 57
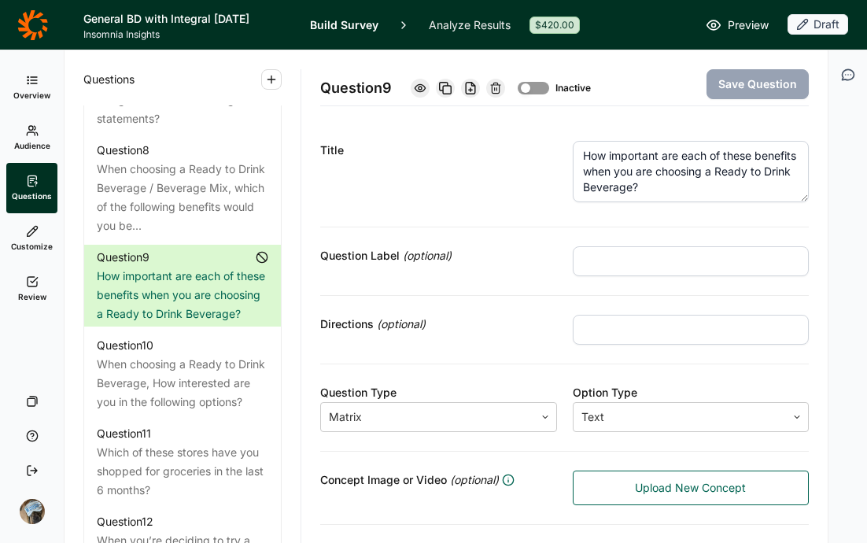
click at [704, 187] on textarea "How important are each of these benefits when you are choosing a Ready to Drink…" at bounding box center [691, 171] width 237 height 61
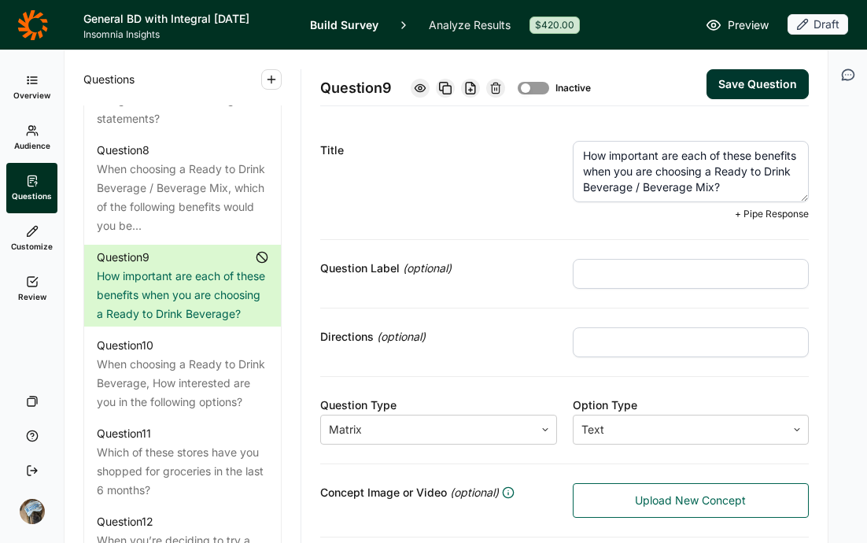
scroll to position [8, 0]
type textarea "How important are each of these benefits when you are choosing a Ready to Drink…"
click at [464, 190] on div "Title" at bounding box center [438, 180] width 237 height 79
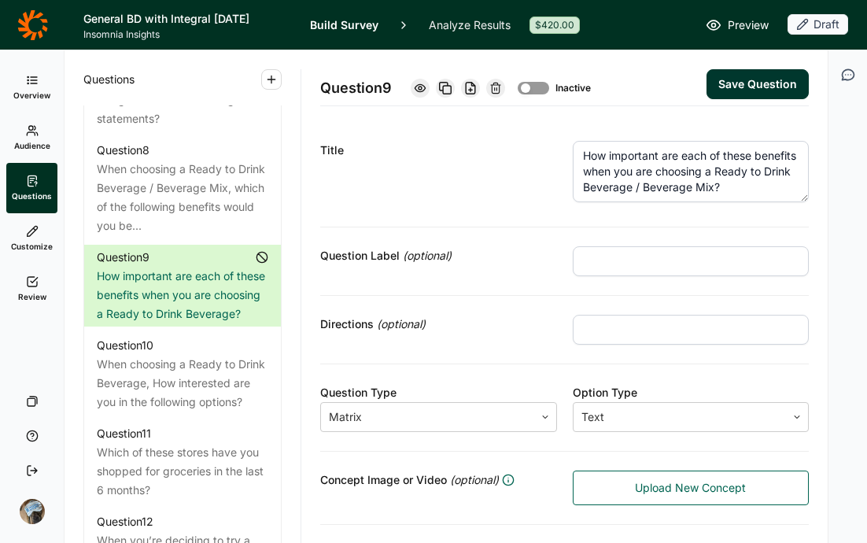
scroll to position [16, 0]
click at [521, 184] on div "Title" at bounding box center [438, 174] width 237 height 67
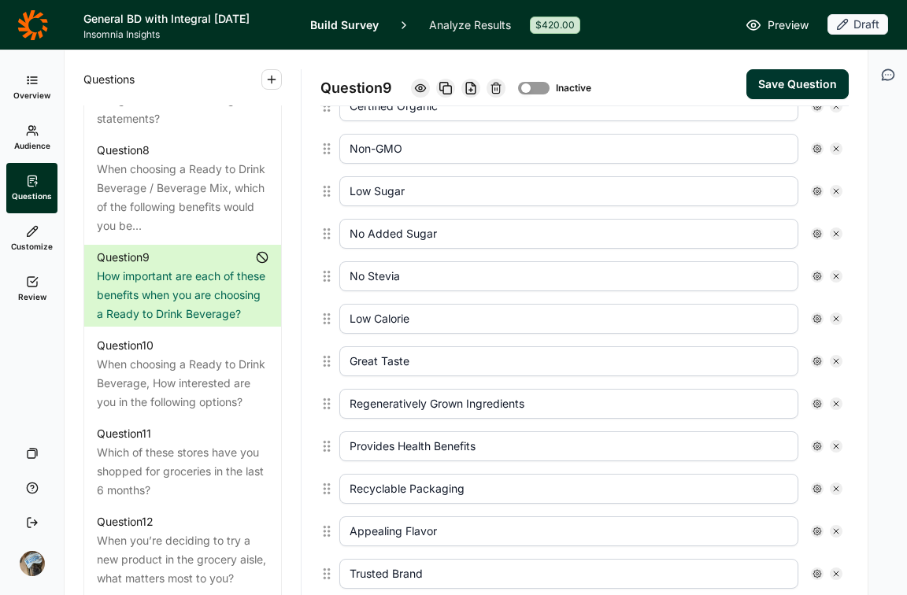
scroll to position [707, 0]
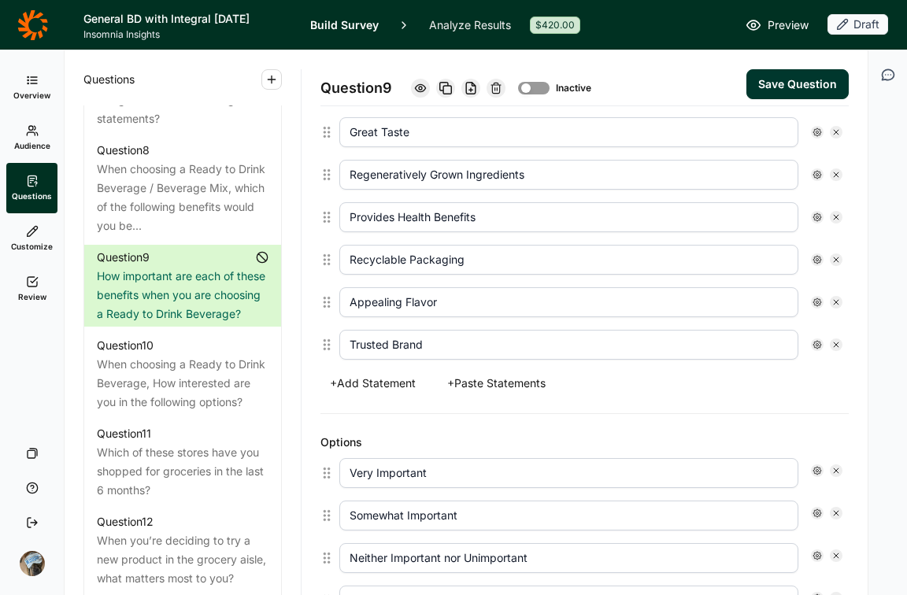
click at [368, 380] on button "+ Add Statement" at bounding box center [372, 383] width 105 height 22
click at [407, 331] on input "text" at bounding box center [568, 345] width 459 height 30
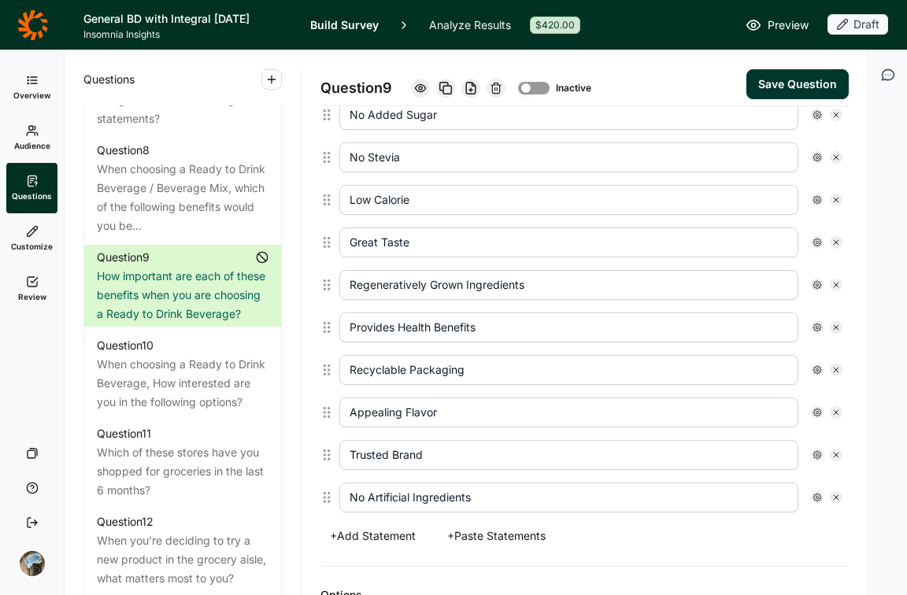
scroll to position [589, 0]
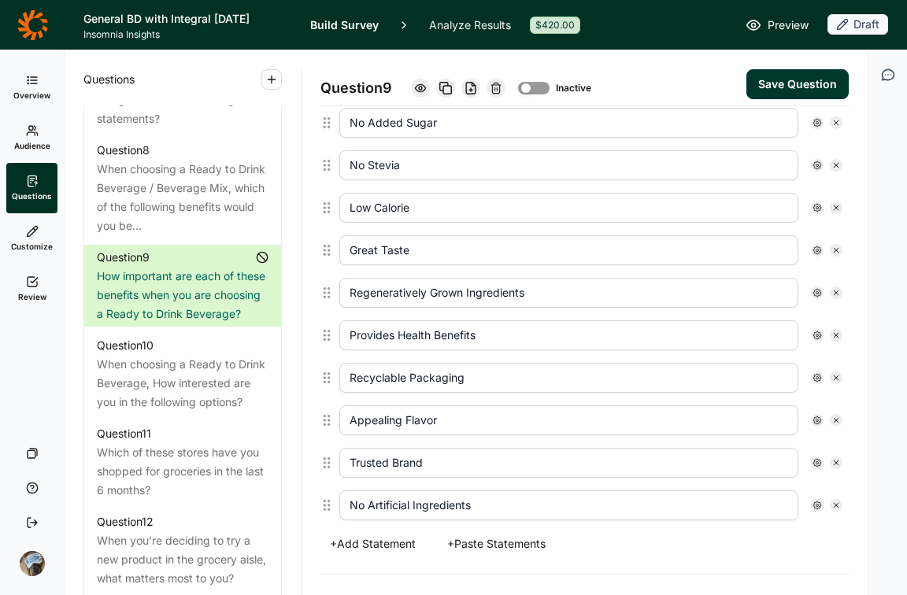
type input "No Artificial Ingredients"
click at [448, 250] on input "Great Taste" at bounding box center [568, 250] width 459 height 30
click at [465, 430] on input "Appealing Flavor" at bounding box center [568, 420] width 459 height 30
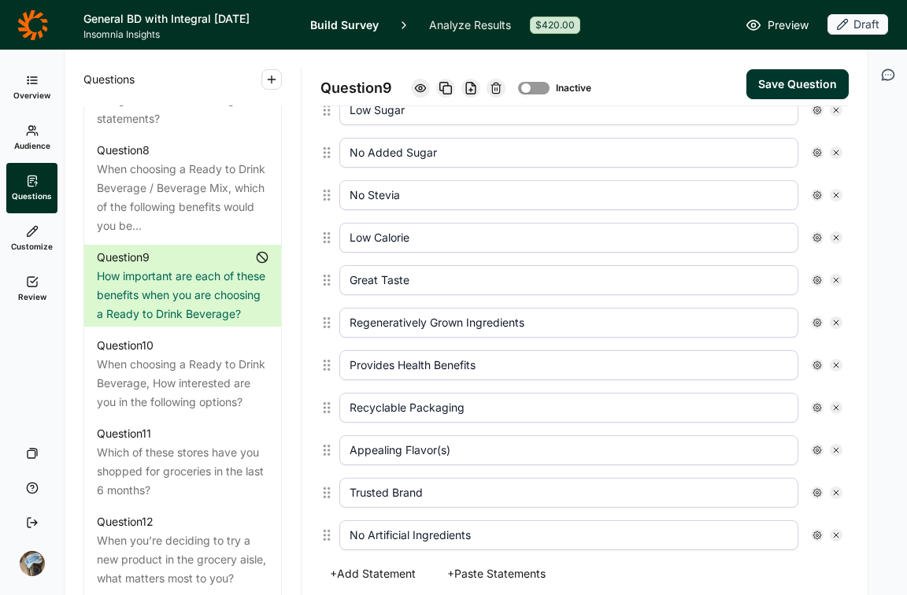
scroll to position [553, 0]
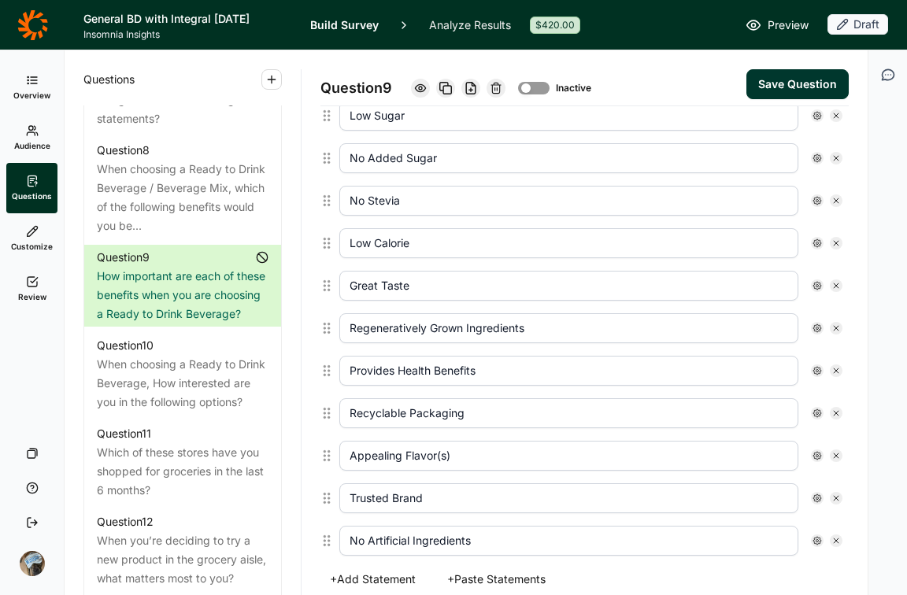
type input "Appealing Flavor(s)"
click at [802, 79] on button "Save Question" at bounding box center [797, 84] width 102 height 30
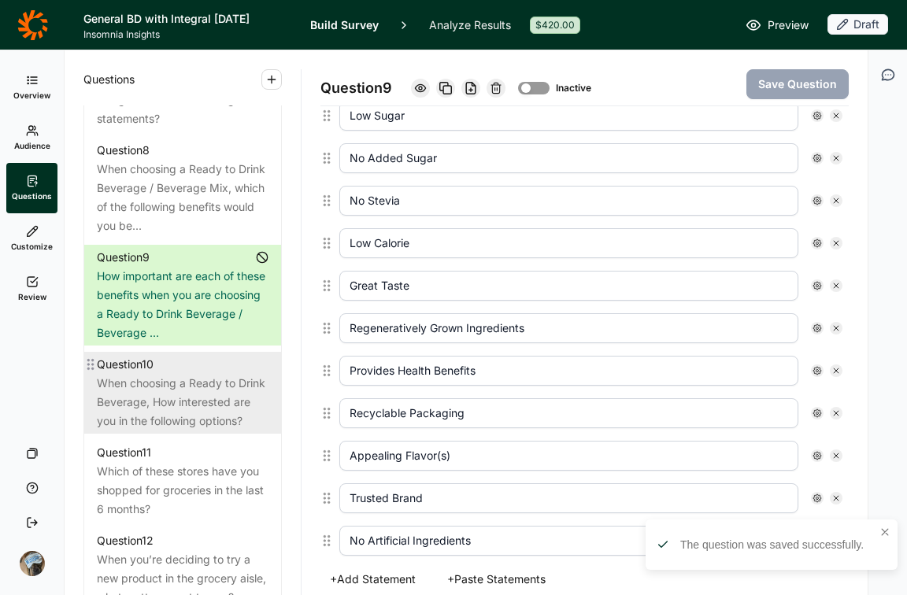
click at [164, 431] on div "When choosing a Ready to Drink Beverage, How interested are you in the followin…" at bounding box center [183, 402] width 172 height 57
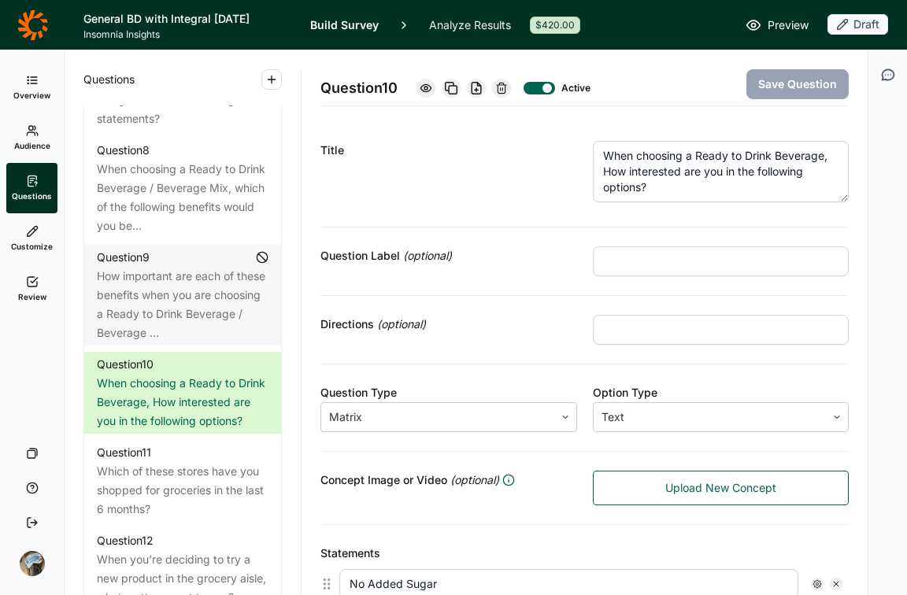
click at [819, 156] on textarea "When choosing a Ready to Drink Beverage, How interested are you in the followin…" at bounding box center [721, 171] width 257 height 61
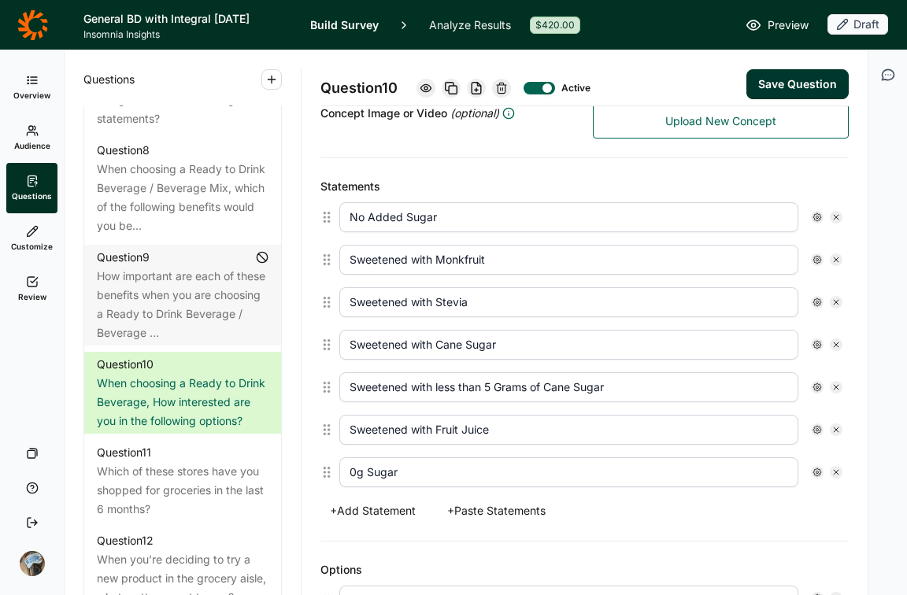
scroll to position [383, 0]
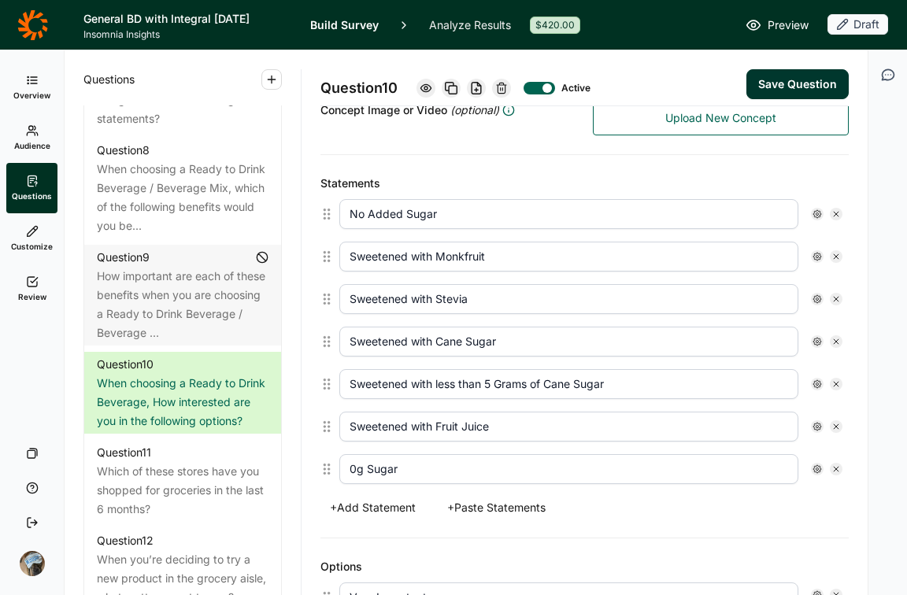
type textarea "When choosing a Ready to Drink Beverage / Beverage Mix, How interested are you …"
click at [771, 72] on button "Save Question" at bounding box center [797, 84] width 102 height 30
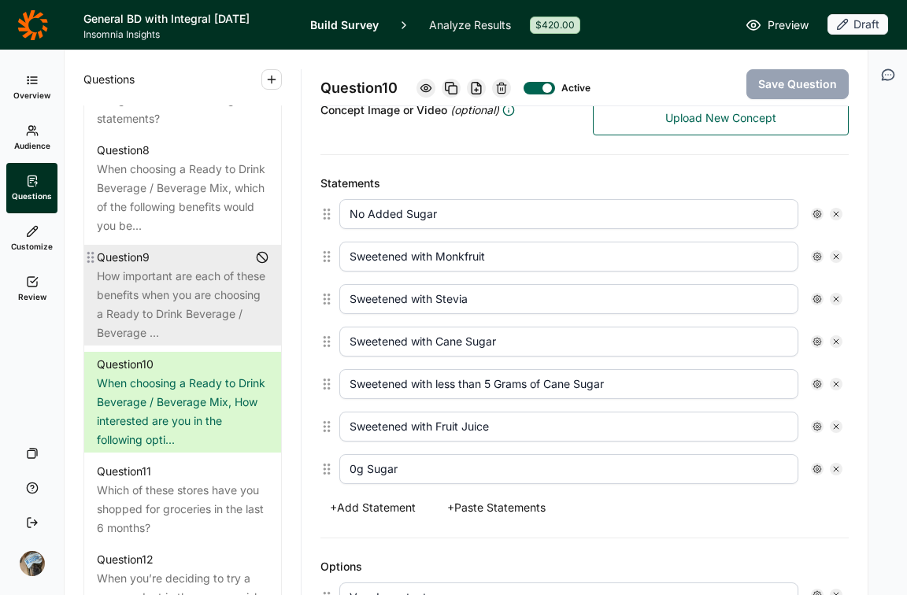
click at [168, 332] on div "How important are each of these benefits when you are choosing a Ready to Drink…" at bounding box center [183, 305] width 172 height 76
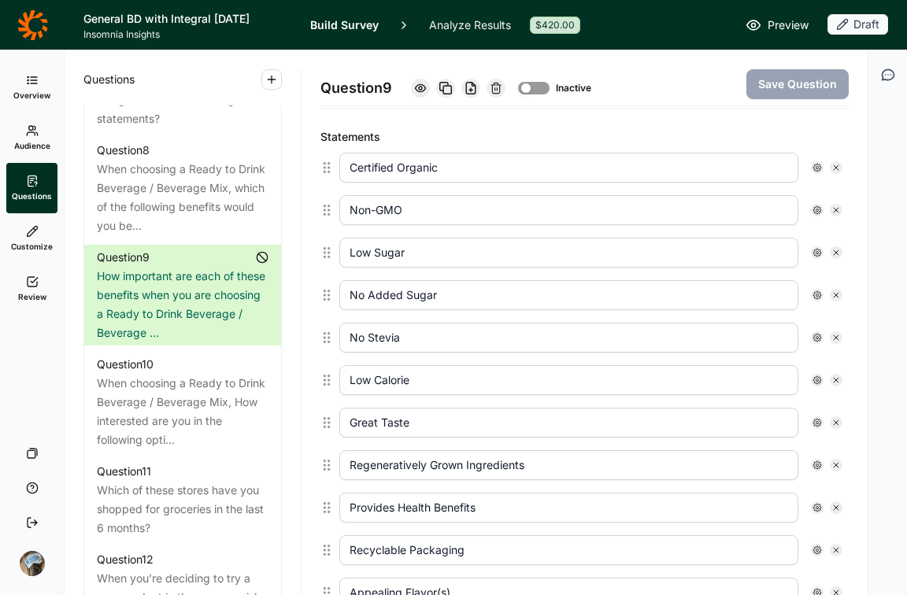
scroll to position [419, 0]
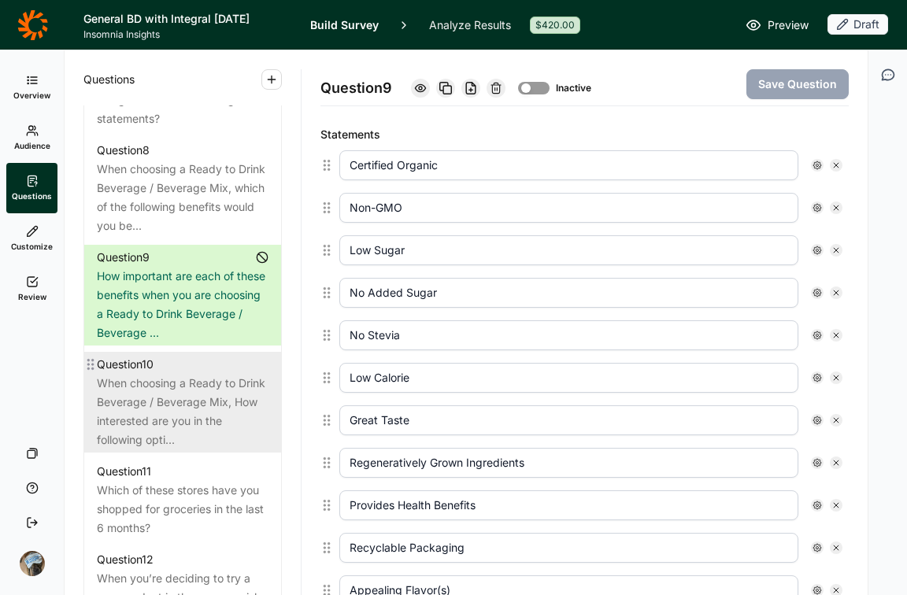
click at [153, 437] on div "When choosing a Ready to Drink Beverage / Beverage Mix, How interested are you …" at bounding box center [183, 412] width 172 height 76
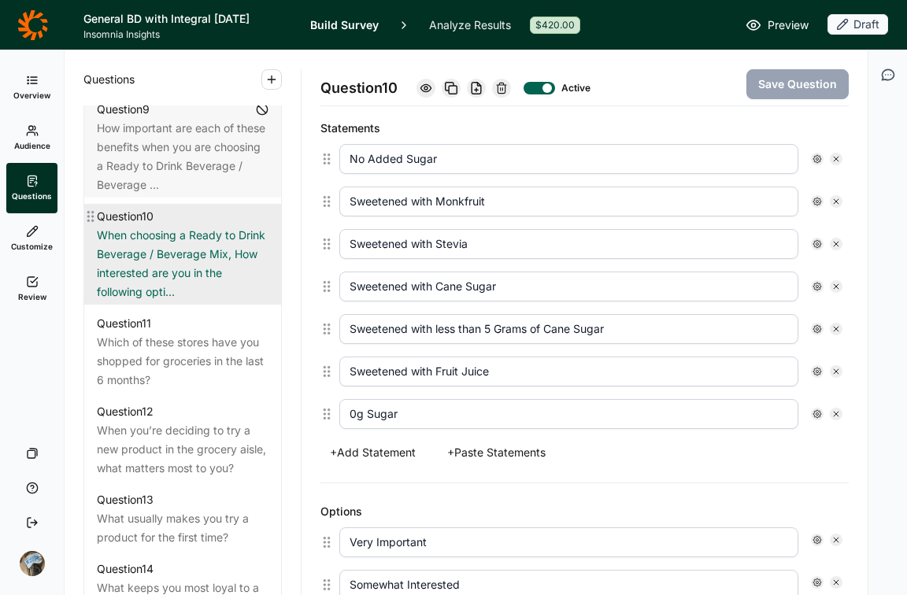
scroll to position [1499, 0]
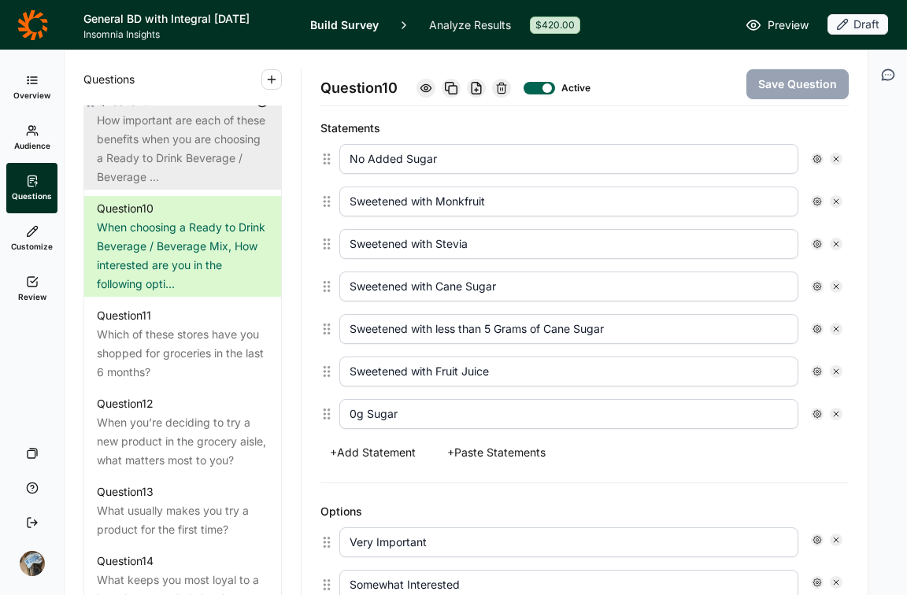
click at [153, 187] on div "How important are each of these benefits when you are choosing a Ready to Drink…" at bounding box center [183, 149] width 172 height 76
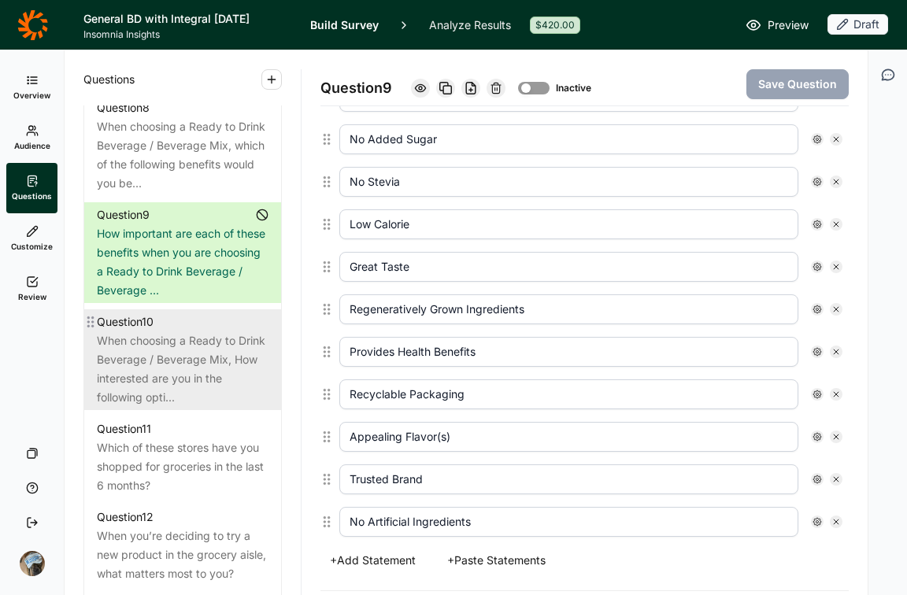
scroll to position [1338, 0]
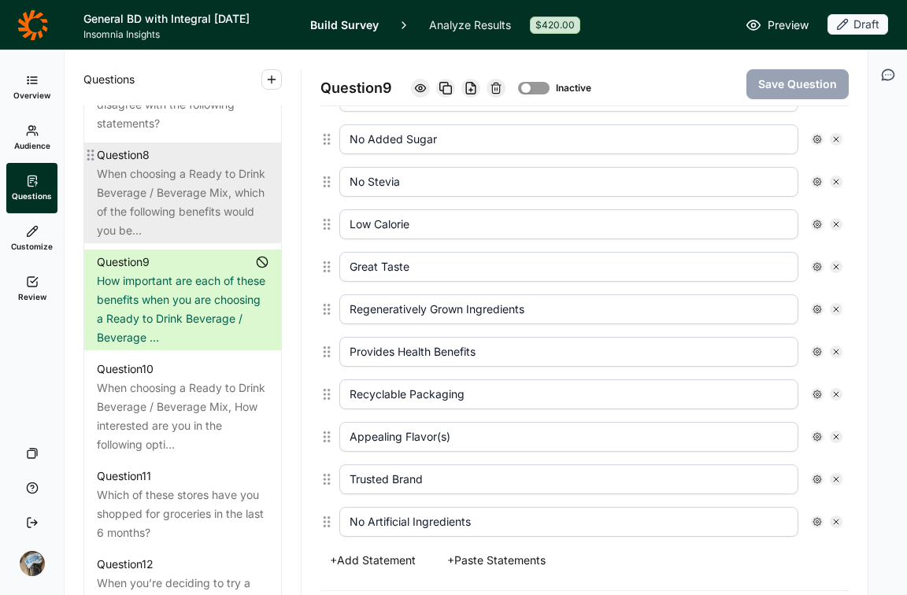
click at [191, 238] on div "When choosing a Ready to Drink Beverage / Beverage Mix, which of the following …" at bounding box center [183, 203] width 172 height 76
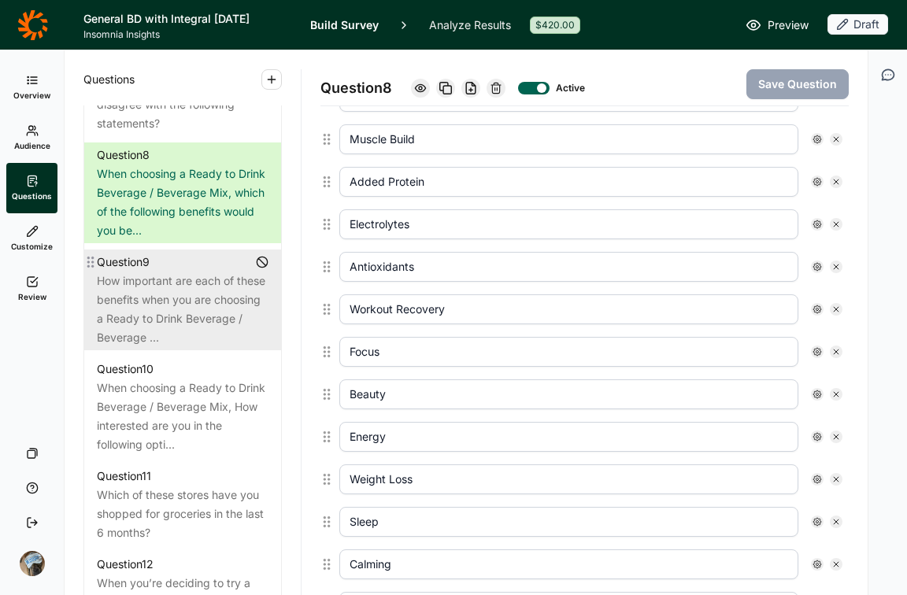
click at [125, 347] on div "How important are each of these benefits when you are choosing a Ready to Drink…" at bounding box center [183, 310] width 172 height 76
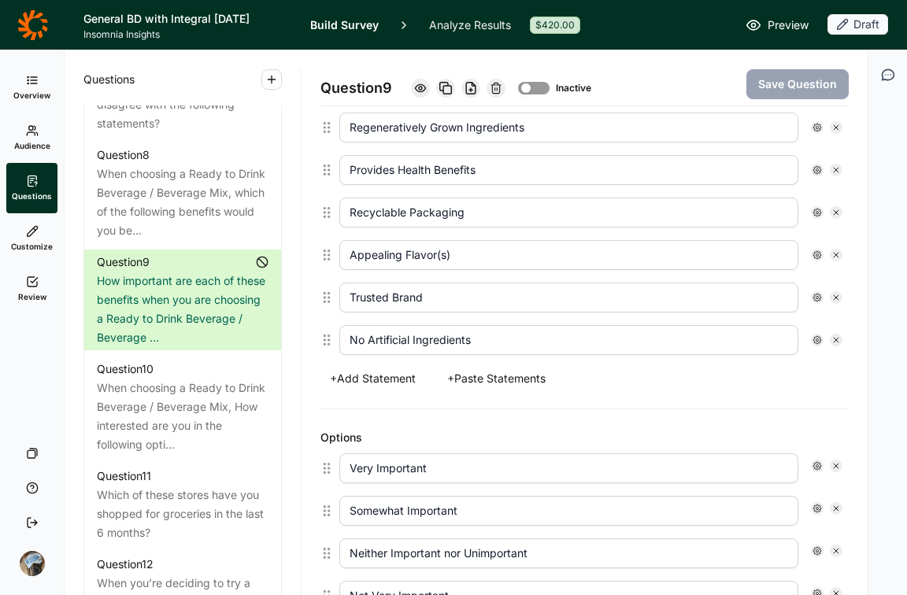
scroll to position [753, 0]
click at [394, 377] on button "+ Add Statement" at bounding box center [372, 379] width 105 height 22
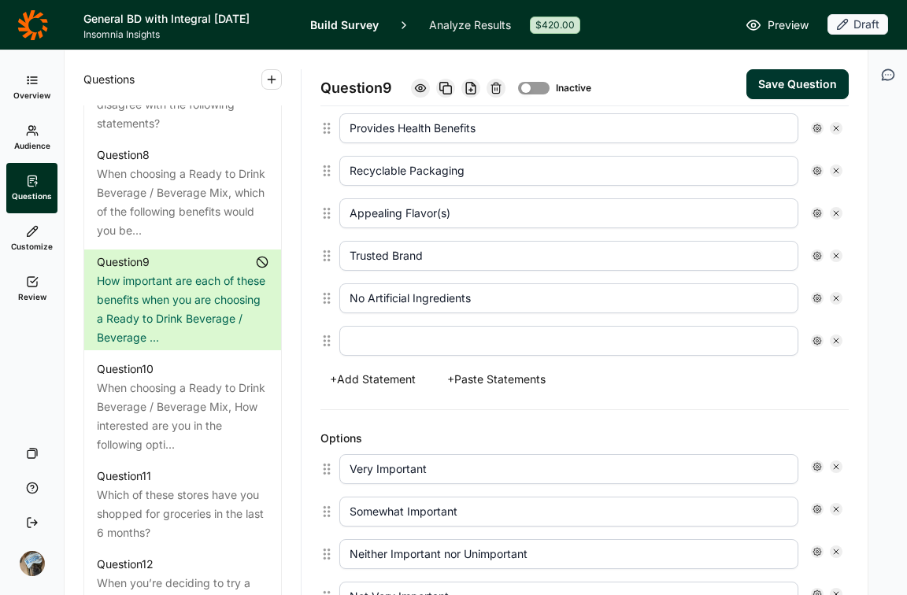
click at [449, 343] on input "text" at bounding box center [568, 341] width 459 height 30
type input "Fiber / [MEDICAL_DATA]"
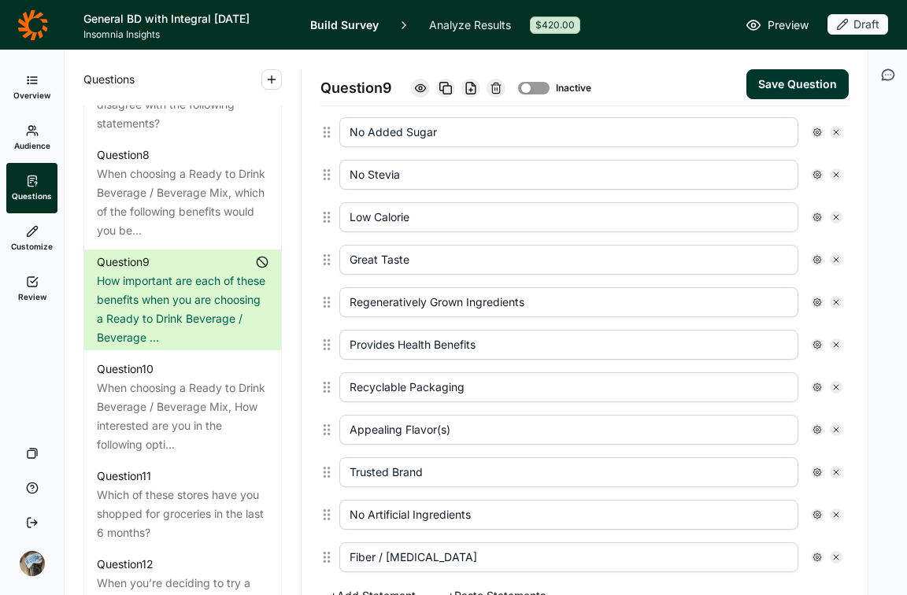
scroll to position [579, 0]
click at [831, 388] on icon at bounding box center [835, 387] width 9 height 9
type input "Appealing Flavor(s)"
type input "Trusted Brand"
type input "No Artificial Ingredients"
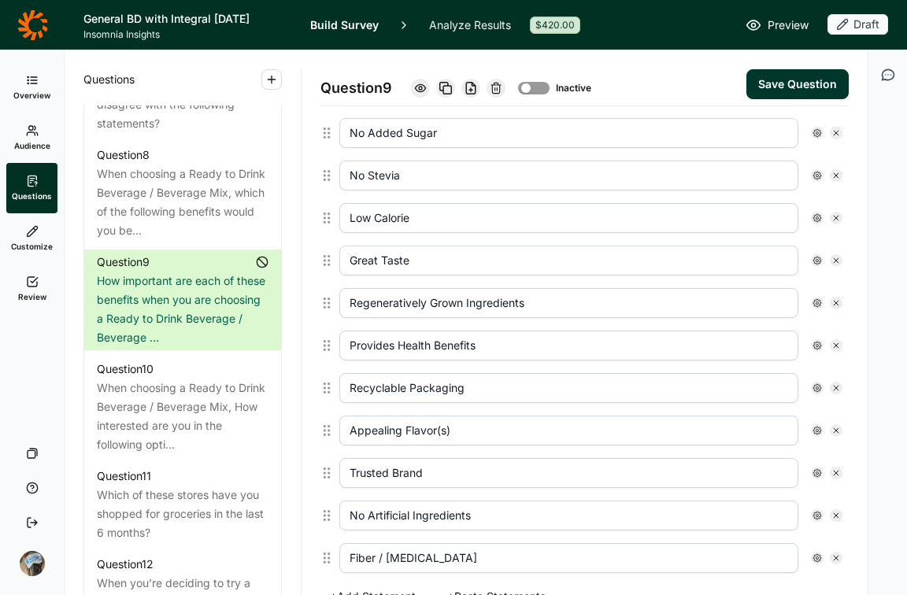
type input "Fiber / [MEDICAL_DATA]"
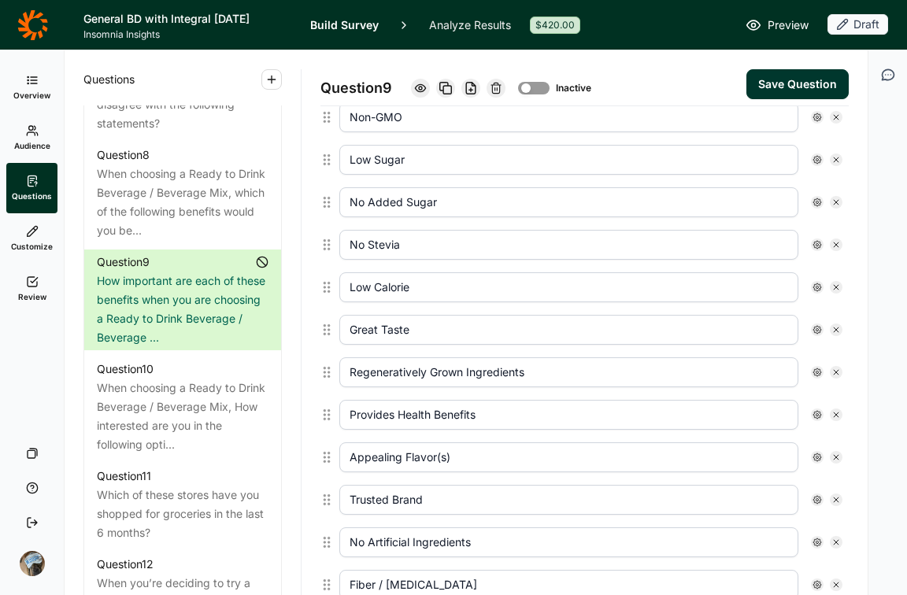
scroll to position [499, 0]
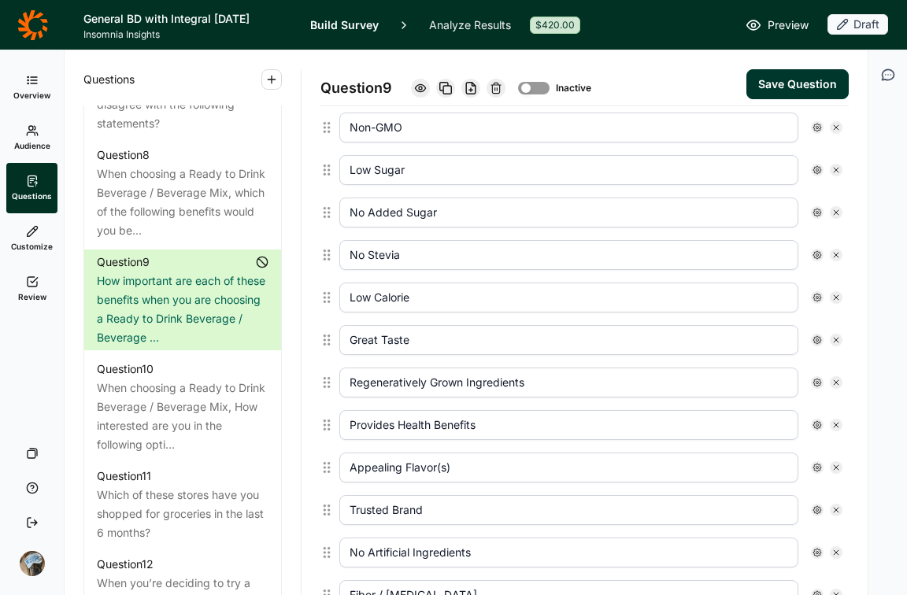
click at [834, 423] on use at bounding box center [836, 425] width 5 height 5
type input "Appealing Flavor(s)"
type input "Trusted Brand"
type input "No Artificial Ingredients"
type input "Fiber / [MEDICAL_DATA]"
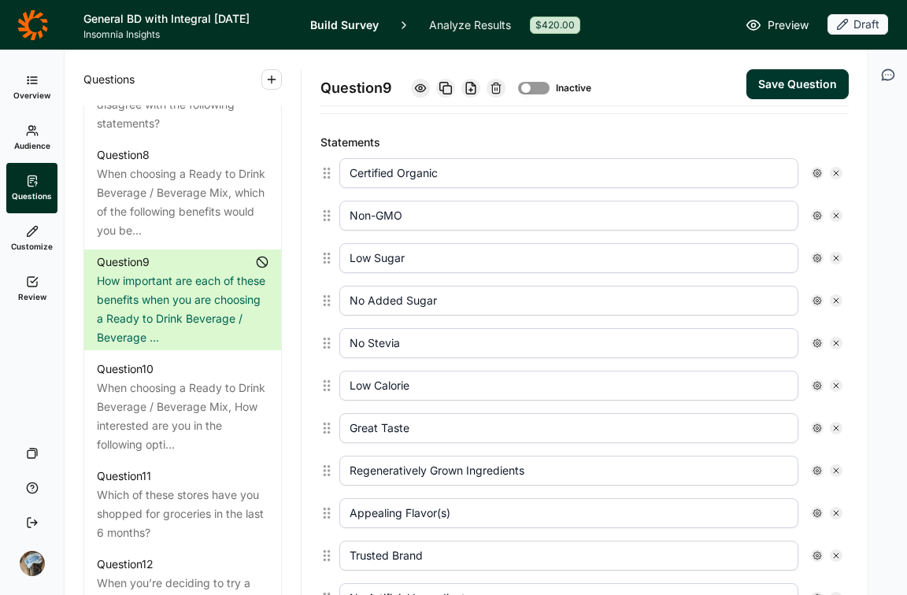
scroll to position [405, 0]
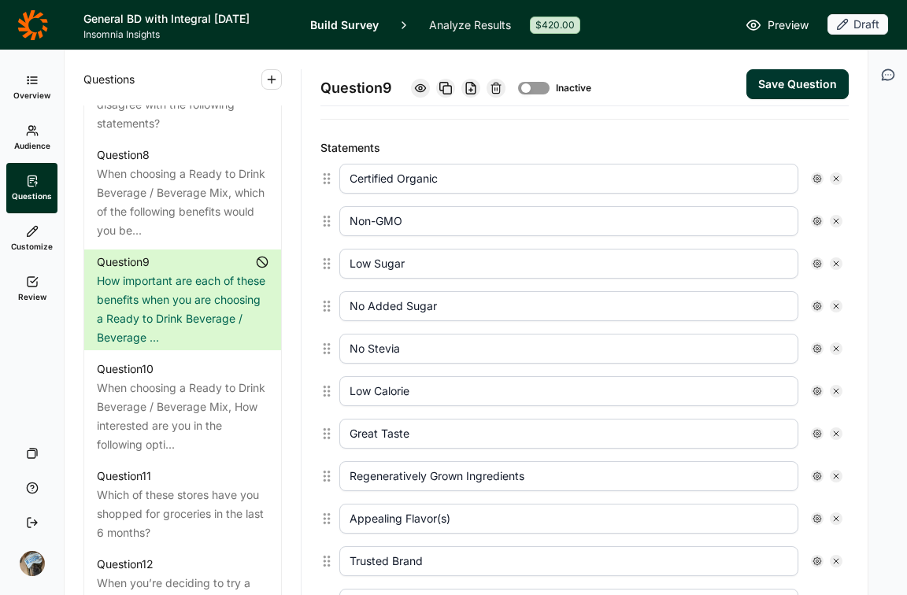
click at [785, 78] on button "Save Question" at bounding box center [797, 84] width 102 height 30
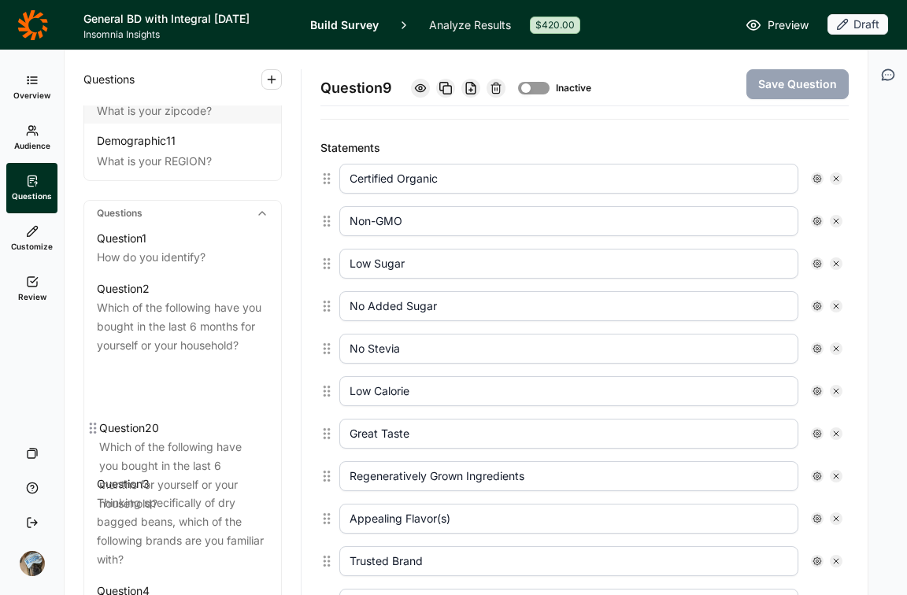
scroll to position [631, 0]
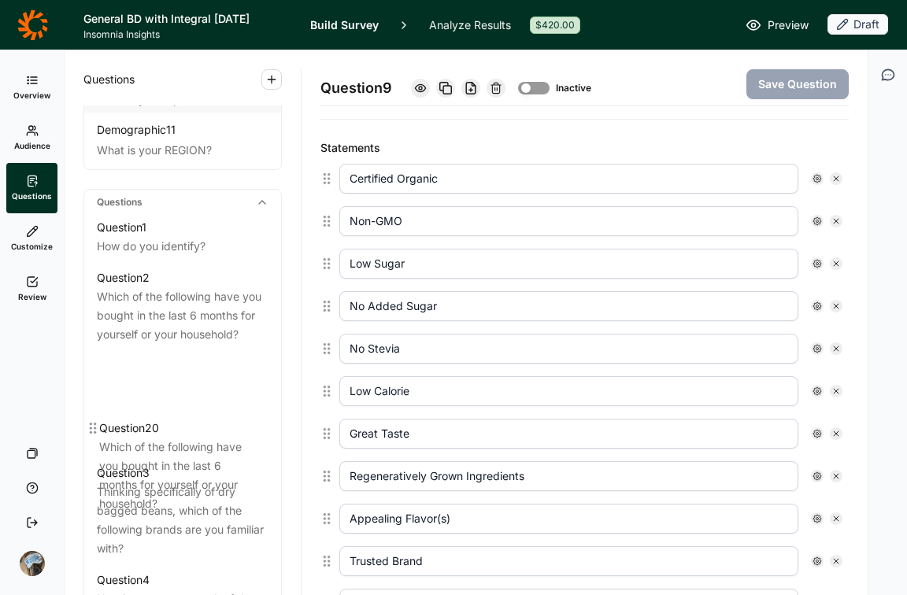
drag, startPoint x: 93, startPoint y: 419, endPoint x: 102, endPoint y: 405, distance: 16.6
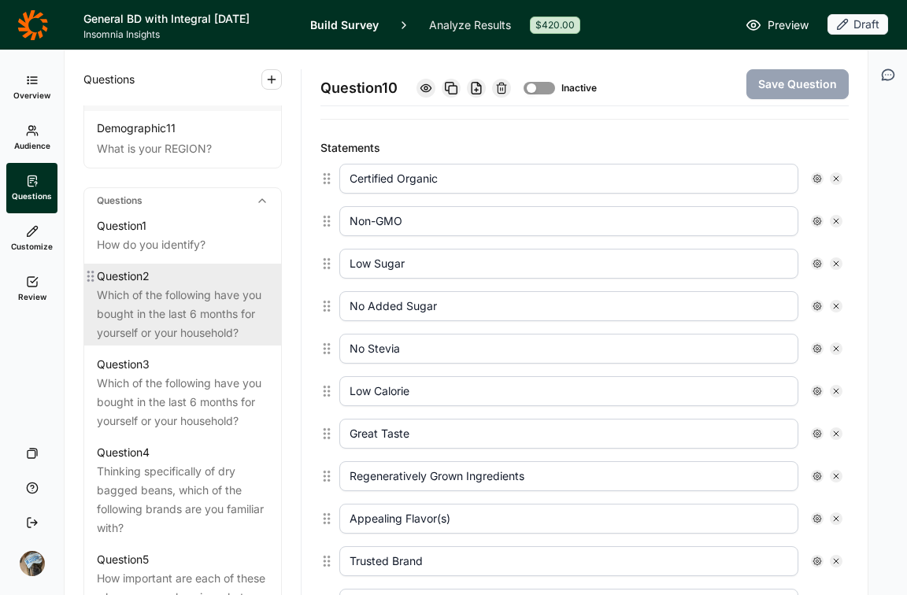
click at [187, 327] on div "Which of the following have you bought in the last 6 months for yourself or you…" at bounding box center [183, 314] width 172 height 57
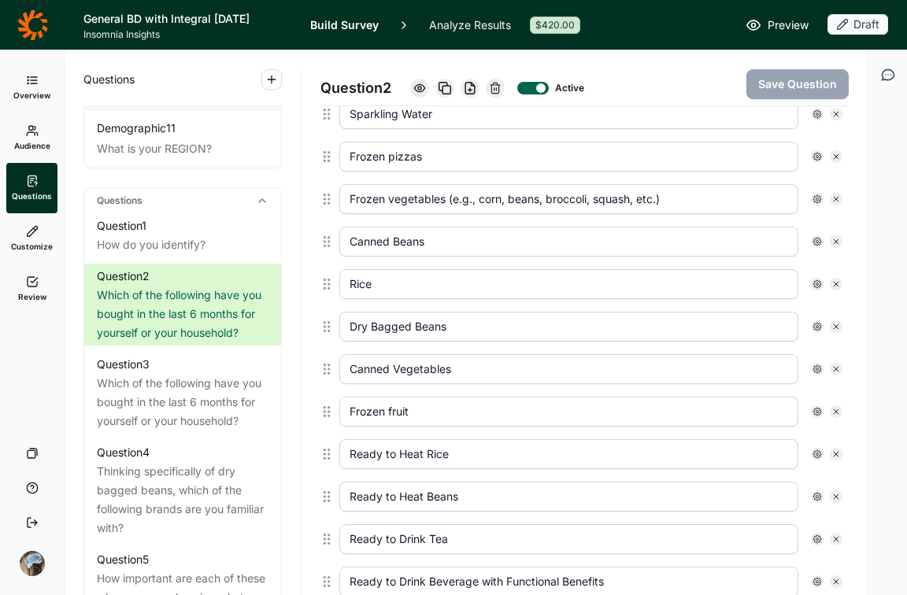
scroll to position [594, 0]
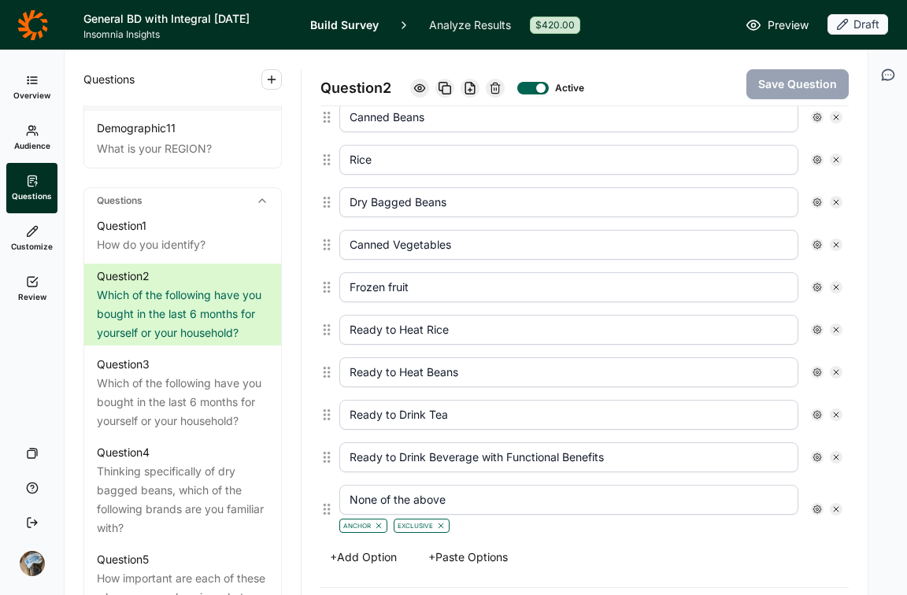
click at [831, 414] on icon at bounding box center [835, 414] width 9 height 9
type input "Ready to Drink Beverage with Functional Benefits"
type input "None of the above"
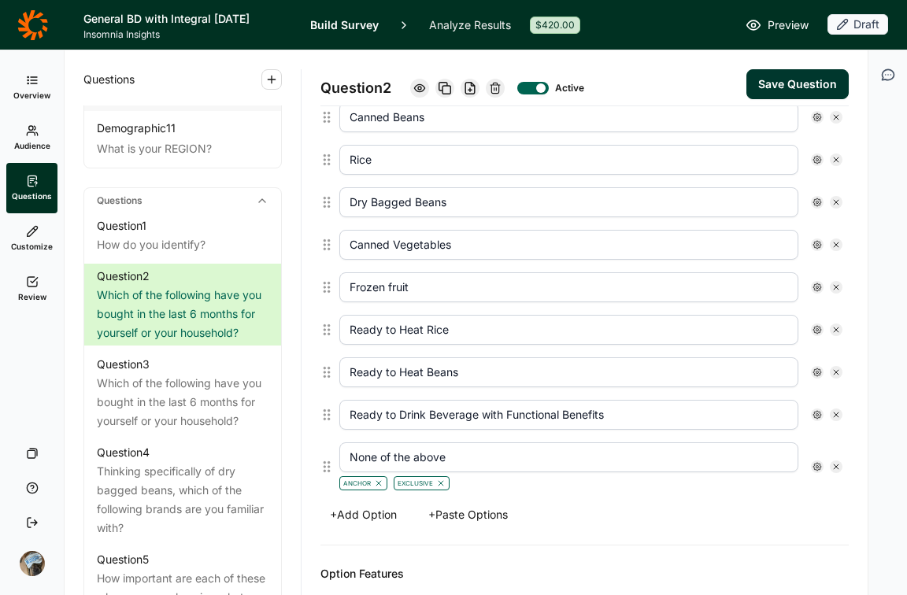
scroll to position [552, 0]
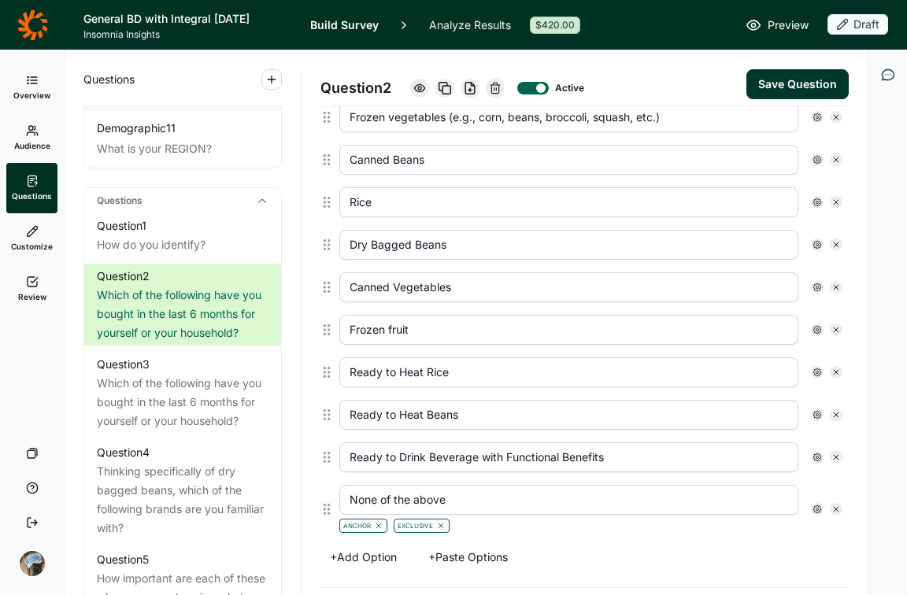
click at [831, 453] on icon at bounding box center [835, 457] width 9 height 9
type input "None of the above"
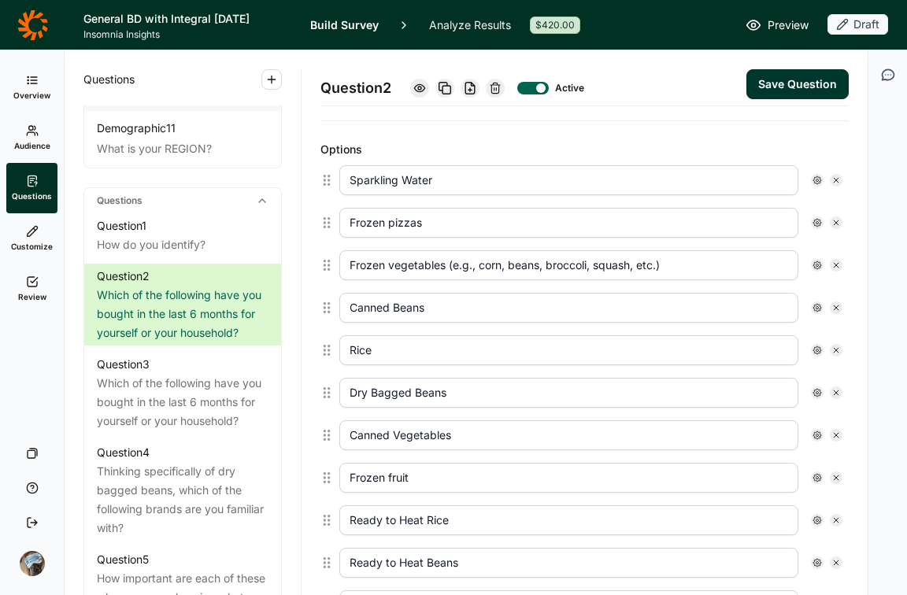
scroll to position [393, 0]
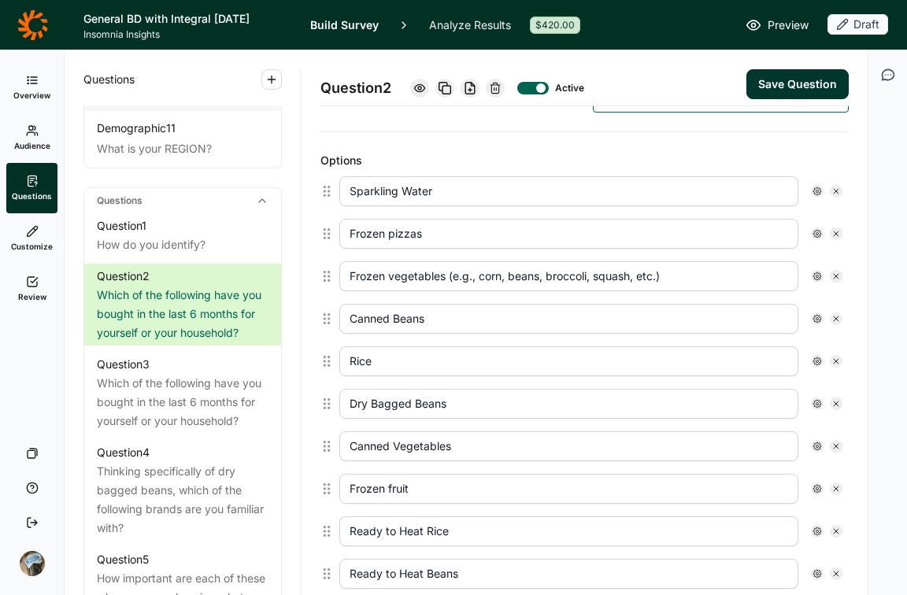
click at [834, 189] on use at bounding box center [836, 191] width 5 height 5
type input "Frozen pizzas"
type input "Frozen vegetables (e.g., corn, beans, broccoli, squash, etc.)"
type input "Canned Beans"
type input "Rice"
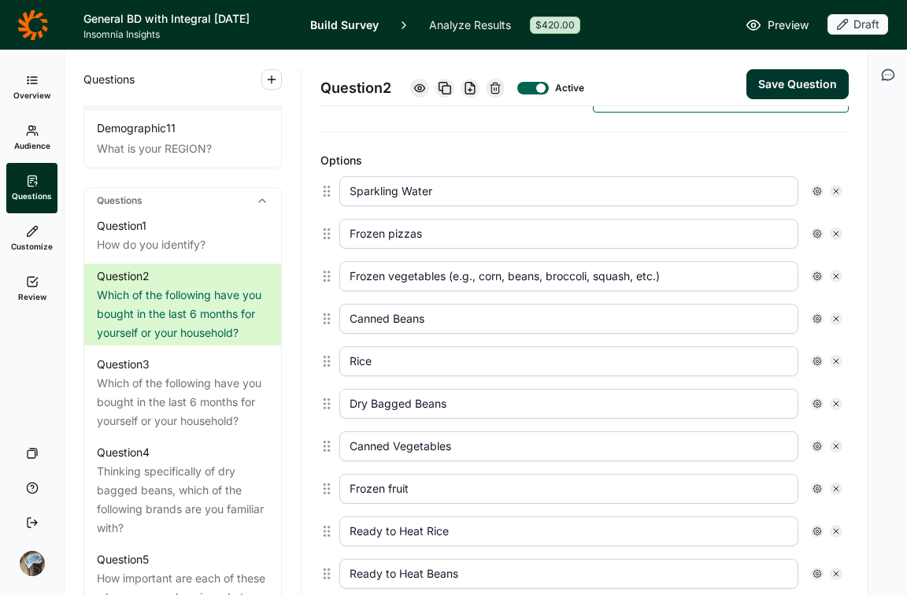
type input "Dry Bagged Beans"
type input "Canned Vegetables"
type input "Frozen fruit"
type input "Ready to Heat Rice"
type input "Ready to Heat Beans"
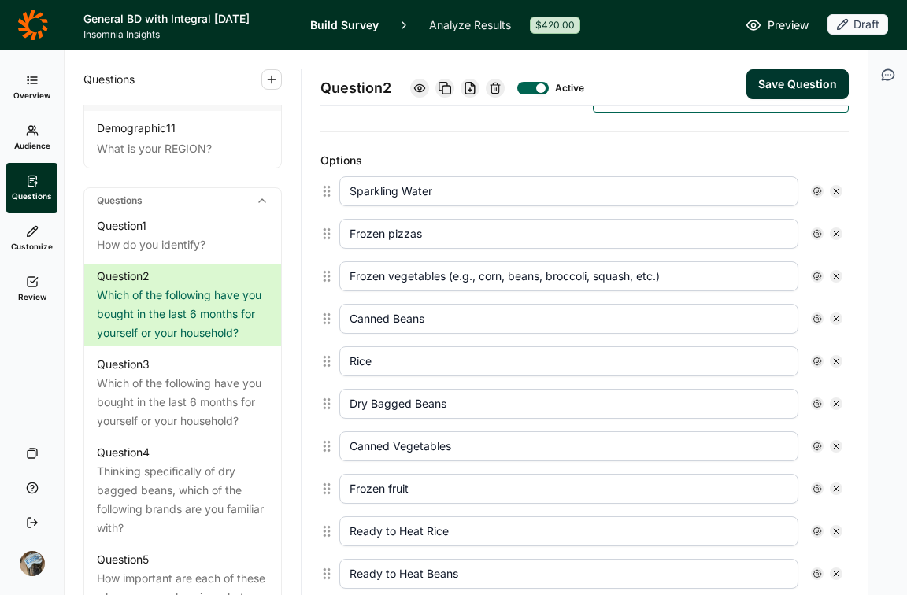
type input "None of the above"
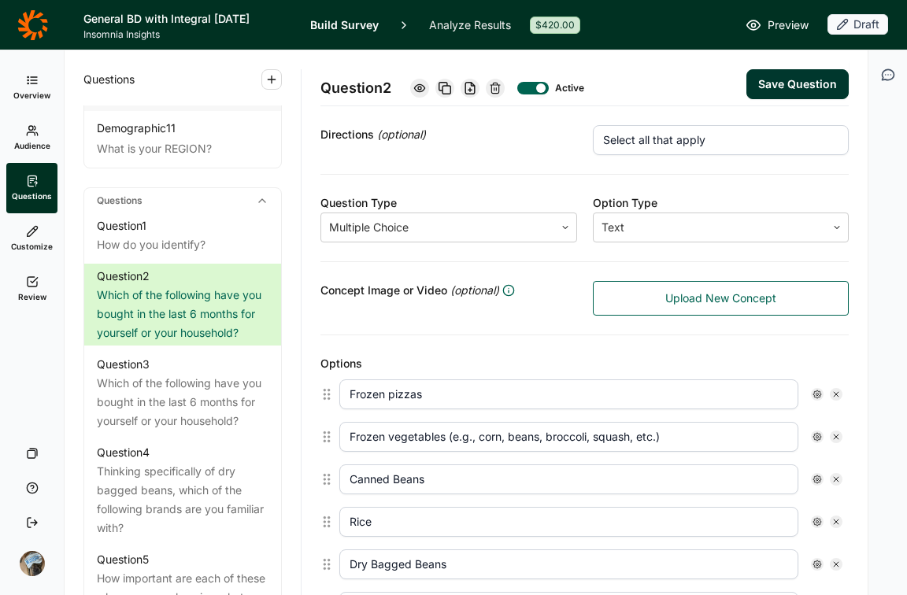
scroll to position [0, 0]
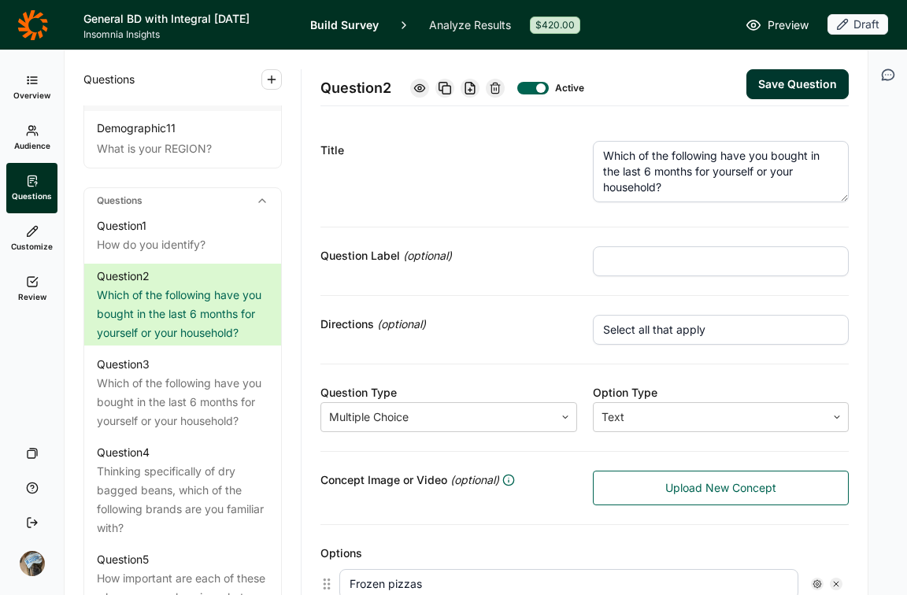
click at [713, 157] on textarea "Which of the following have you bought in the last 6 months for yourself or you…" at bounding box center [721, 171] width 257 height 61
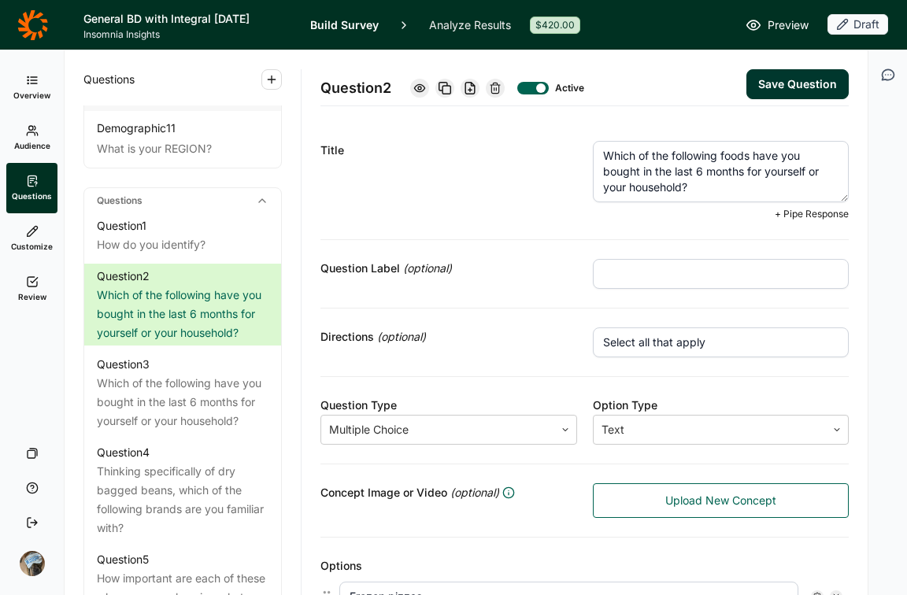
type textarea "Which of the following foods have you bought in the last 6 months for yourself …"
click at [793, 72] on button "Save Question" at bounding box center [797, 84] width 102 height 30
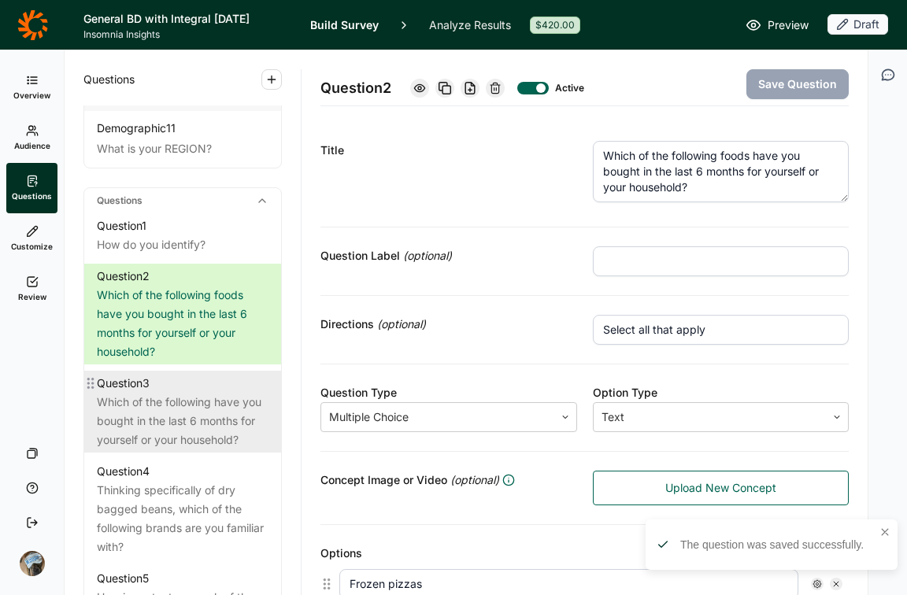
click at [178, 449] on div "Which of the following have you bought in the last 6 months for yourself or you…" at bounding box center [183, 421] width 172 height 57
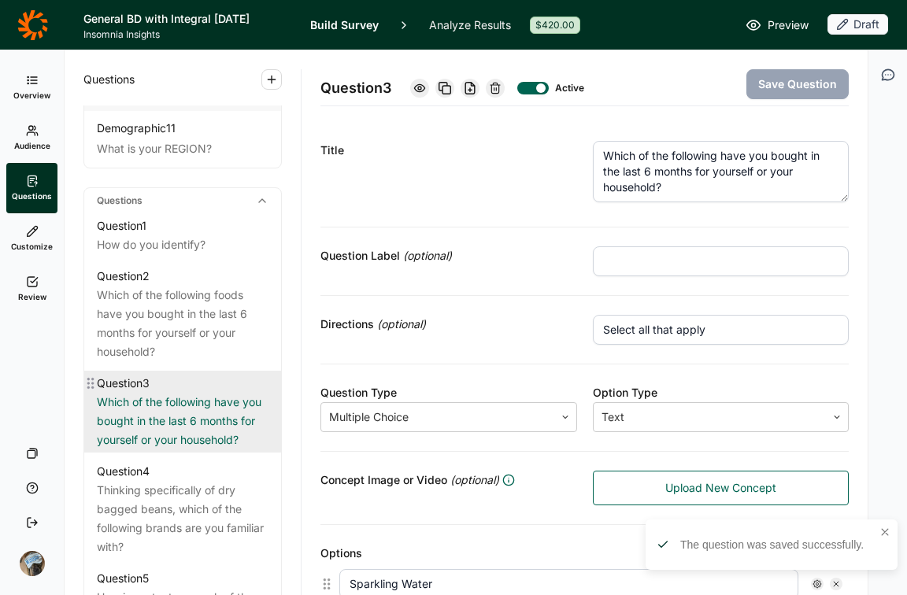
click at [161, 429] on div "Which of the following have you bought in the last 6 months for yourself or you…" at bounding box center [183, 421] width 172 height 57
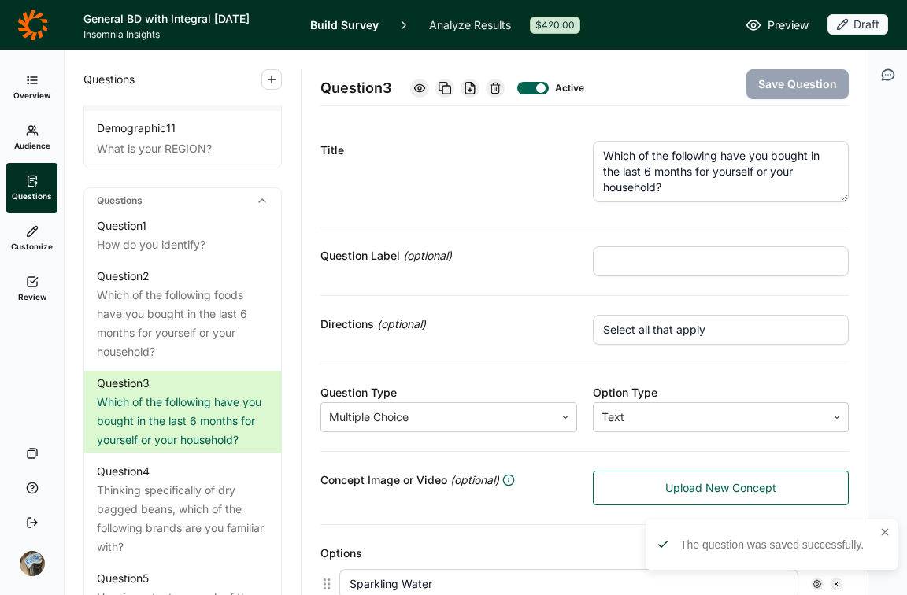
click at [716, 154] on textarea "Which of the following have you bought in the last 6 months for yourself or you…" at bounding box center [721, 171] width 257 height 61
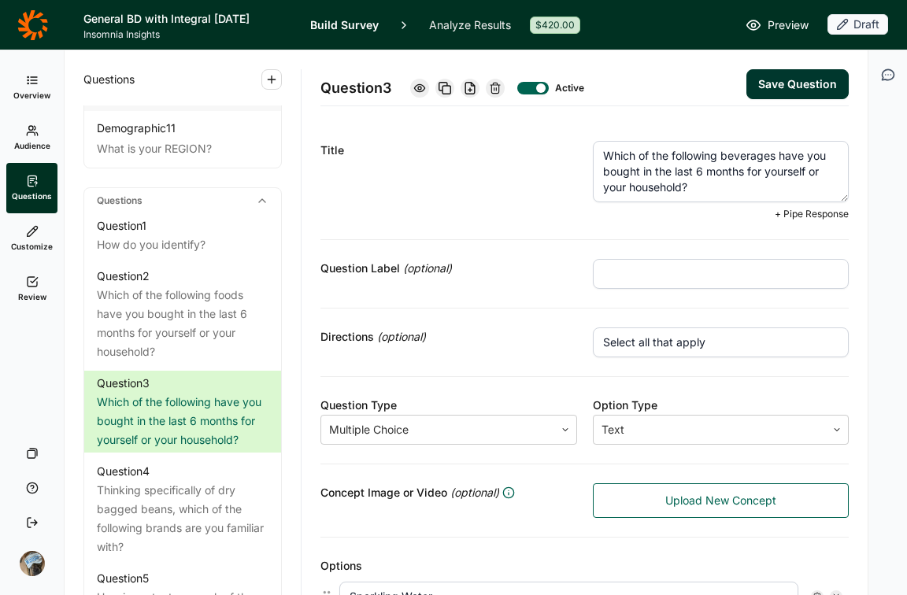
type textarea "Which of the following beverages have you bought in the last 6 months for yours…"
click at [439, 259] on span "(optional)" at bounding box center [427, 268] width 49 height 19
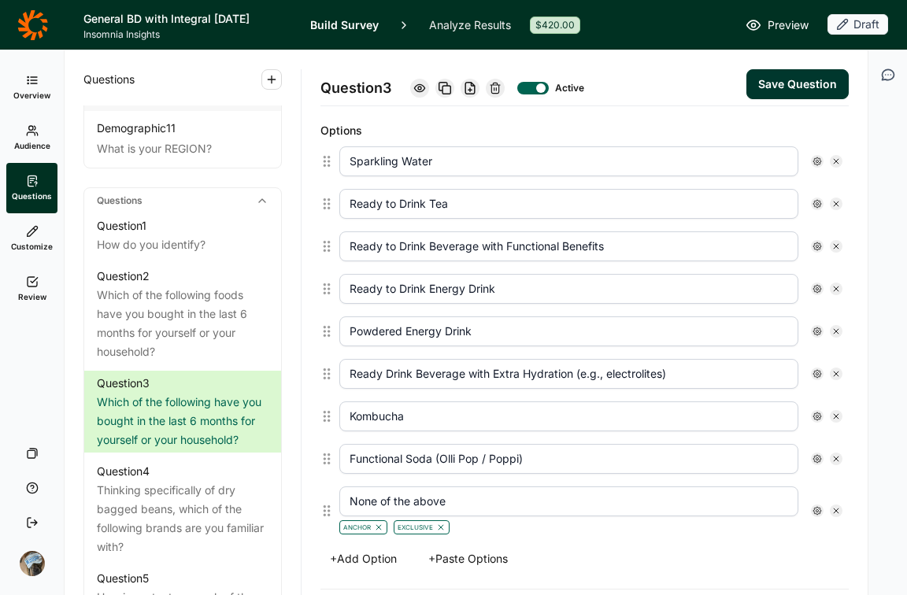
scroll to position [390, 0]
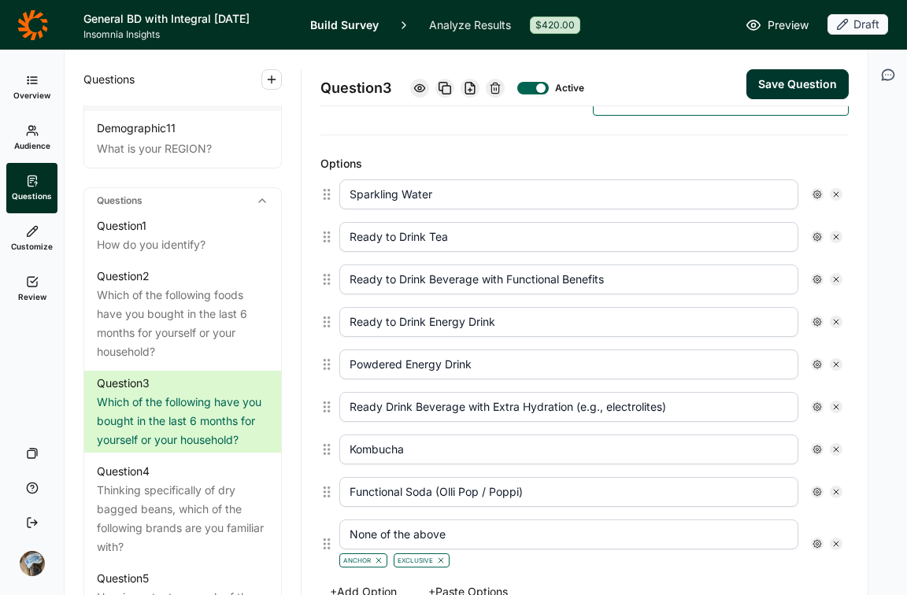
click at [771, 94] on button "Save Question" at bounding box center [797, 84] width 102 height 30
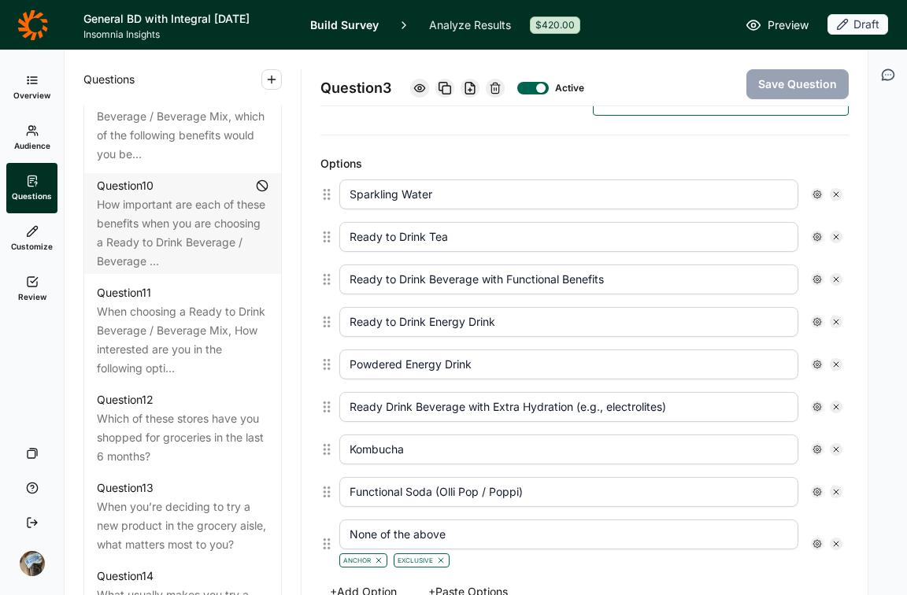
scroll to position [1543, 0]
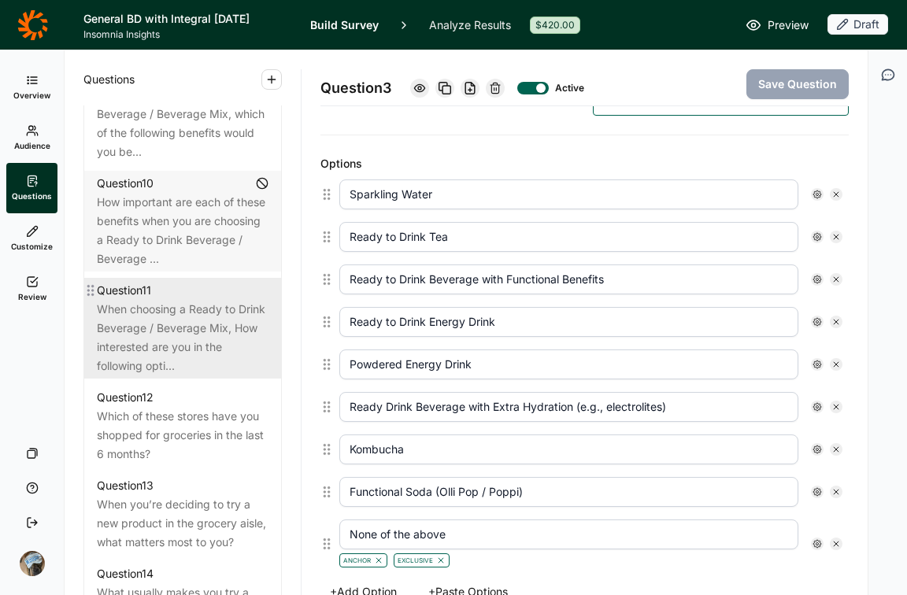
click at [182, 375] on div "When choosing a Ready to Drink Beverage / Beverage Mix, How interested are you …" at bounding box center [183, 338] width 172 height 76
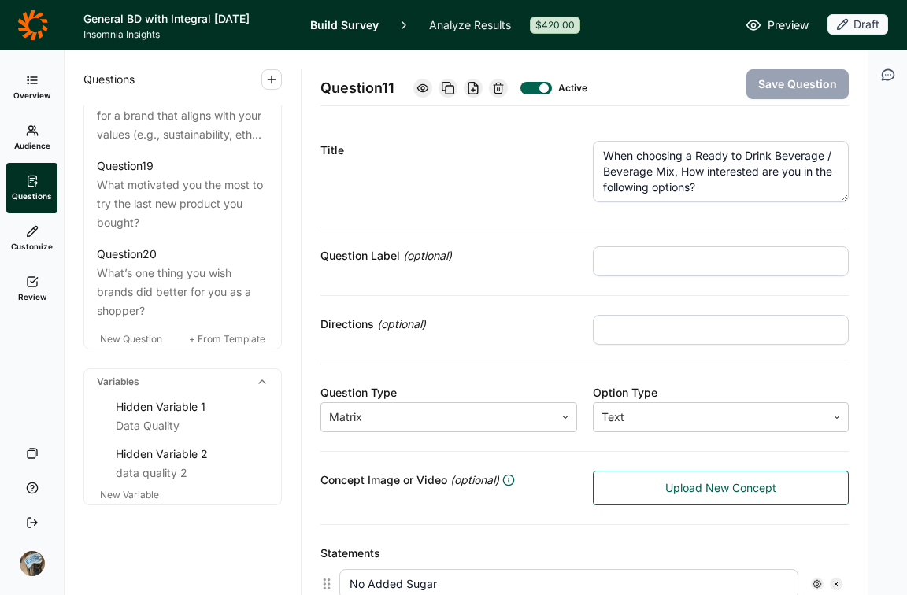
scroll to position [2354, 0]
